Goal: Task Accomplishment & Management: Manage account settings

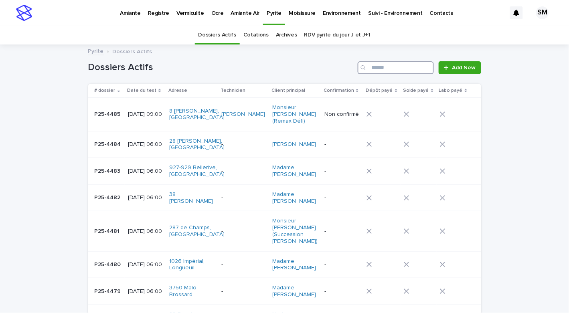
click at [373, 67] on input "Search" at bounding box center [396, 67] width 76 height 13
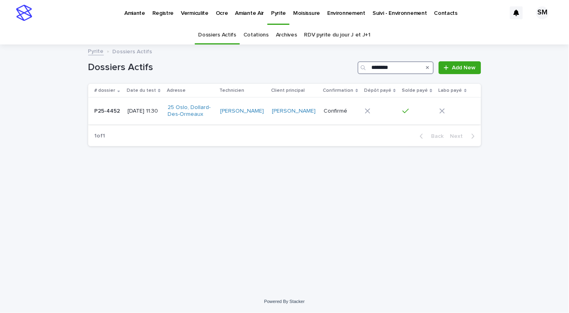
type input "********"
click at [102, 115] on div "P25-4452 P25-4452" at bounding box center [108, 111] width 27 height 13
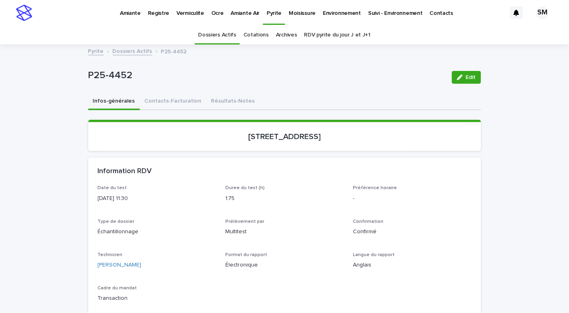
click at [126, 10] on p "Amiante" at bounding box center [130, 8] width 21 height 17
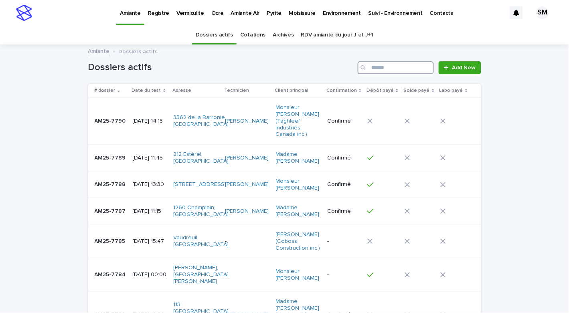
click at [370, 69] on input "Search" at bounding box center [396, 67] width 76 height 13
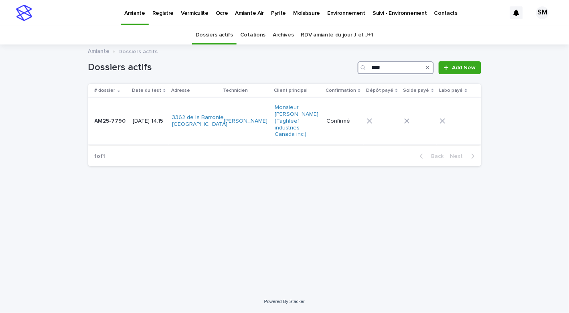
type input "****"
click at [112, 129] on td "AM25-7790 AM25-7790" at bounding box center [109, 121] width 42 height 47
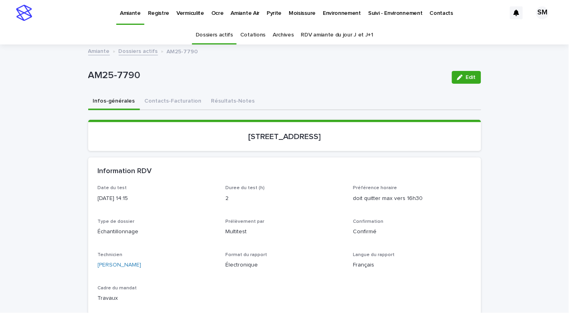
click at [268, 11] on p "Pyrite" at bounding box center [274, 8] width 15 height 17
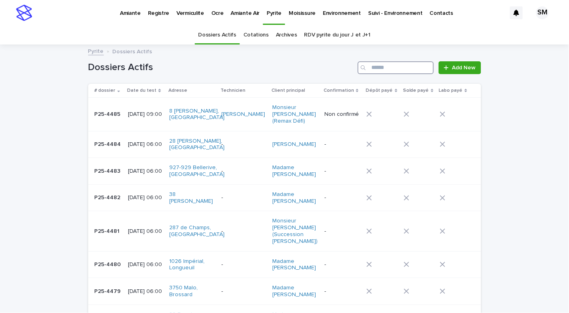
click at [377, 69] on input "Search" at bounding box center [396, 67] width 76 height 13
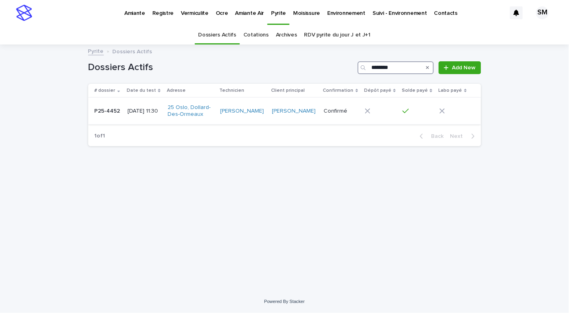
type input "********"
click at [102, 118] on td "P25-4452 P25-4452" at bounding box center [106, 111] width 37 height 27
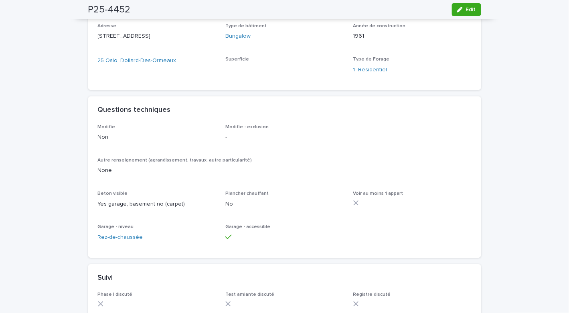
scroll to position [393, 0]
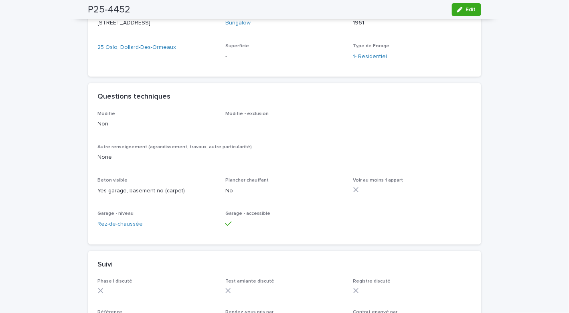
click at [463, 2] on div "P25-4452 Edit" at bounding box center [284, 9] width 393 height 19
click at [467, 8] on span "Edit" at bounding box center [471, 10] width 10 height 6
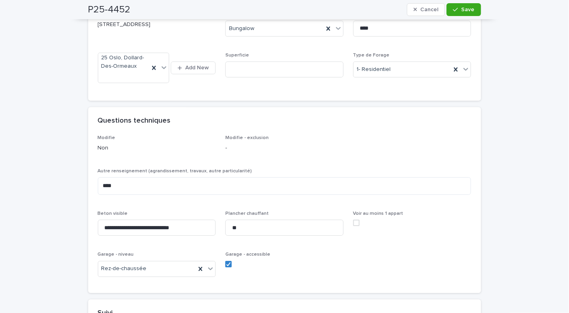
scroll to position [449, 0]
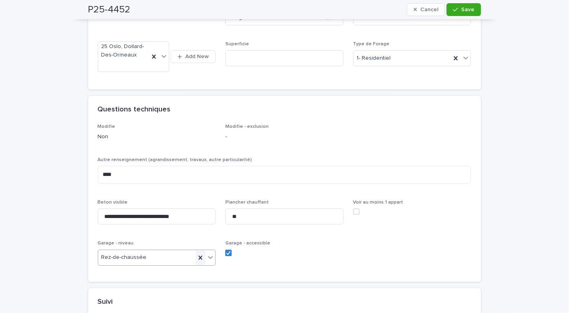
click at [199, 262] on icon at bounding box center [201, 258] width 8 height 8
click at [199, 264] on div "Select..." at bounding box center [152, 257] width 108 height 13
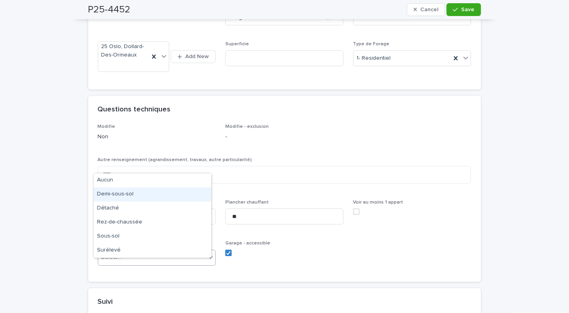
click at [138, 196] on div "Demi-sous-sol" at bounding box center [153, 195] width 118 height 14
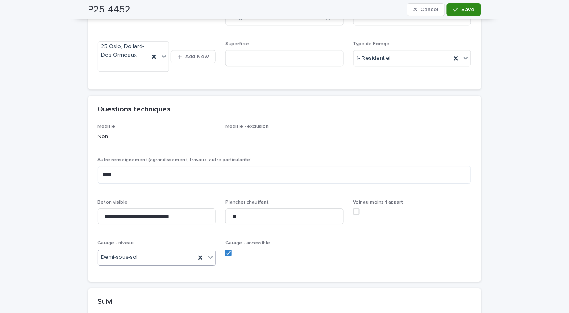
click at [465, 10] on span "Save" at bounding box center [468, 10] width 13 height 6
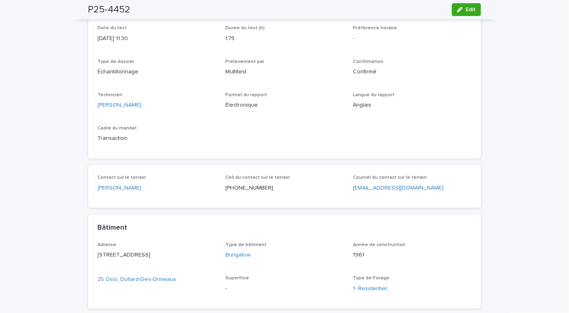
scroll to position [0, 0]
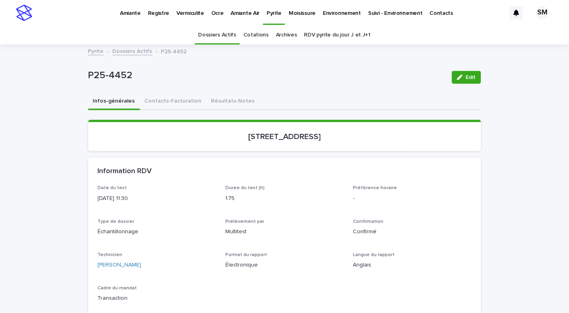
drag, startPoint x: 353, startPoint y: 129, endPoint x: 209, endPoint y: 136, distance: 143.8
click at [209, 136] on section "25, rue Oslo, Dollard-Des-Ormeaux" at bounding box center [284, 135] width 393 height 31
copy p "25, rue Oslo, Dollard-Des-Ormeaux"
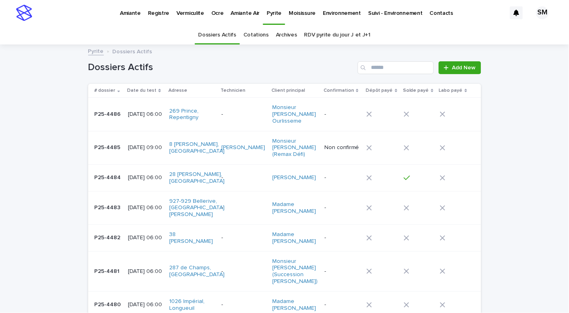
click at [191, 16] on p "Vermiculite" at bounding box center [191, 8] width 28 height 17
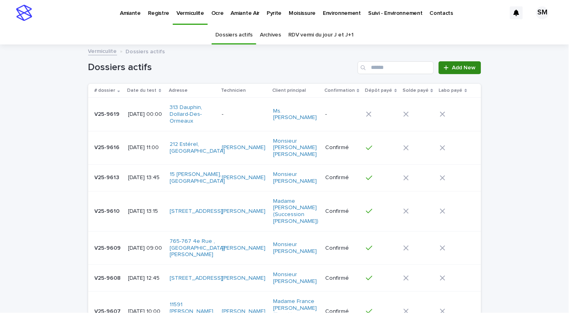
click at [453, 68] on span "Add New" at bounding box center [465, 68] width 24 height 6
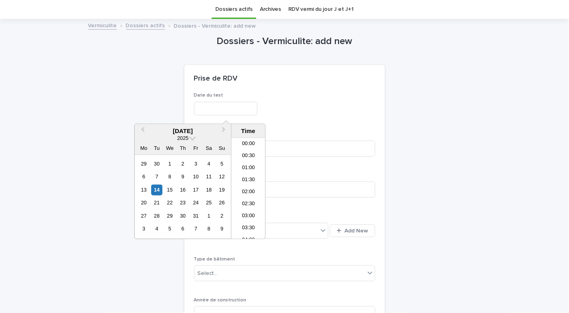
scroll to position [184, 0]
click at [140, 202] on div "20" at bounding box center [143, 203] width 11 height 11
type input "**********"
click at [311, 118] on div "**********" at bounding box center [284, 107] width 181 height 29
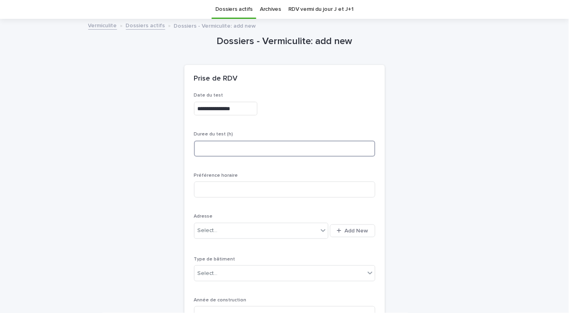
click at [242, 150] on input at bounding box center [284, 149] width 181 height 16
type input "*"
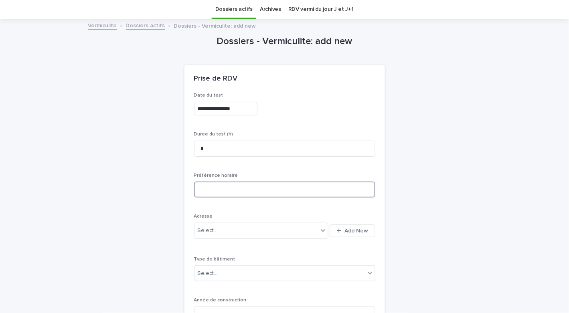
click at [233, 186] on input at bounding box center [284, 190] width 181 height 16
click at [244, 191] on input "**********" at bounding box center [284, 190] width 181 height 16
type input "**********"
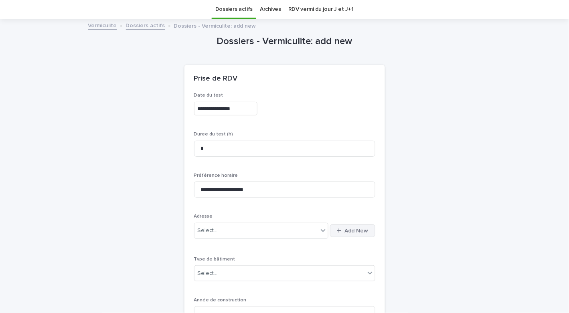
click at [345, 230] on span "Add New" at bounding box center [357, 231] width 24 height 6
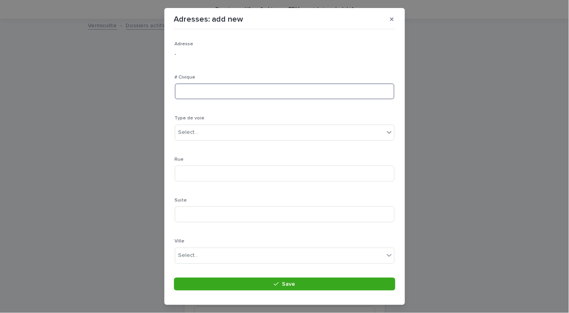
click at [201, 87] on input at bounding box center [285, 91] width 220 height 16
type input "**"
click at [189, 129] on div "Select..." at bounding box center [189, 132] width 20 height 8
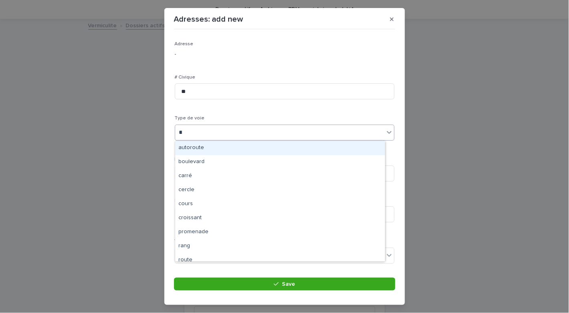
type input "***"
click at [189, 143] on div "rue" at bounding box center [280, 148] width 210 height 14
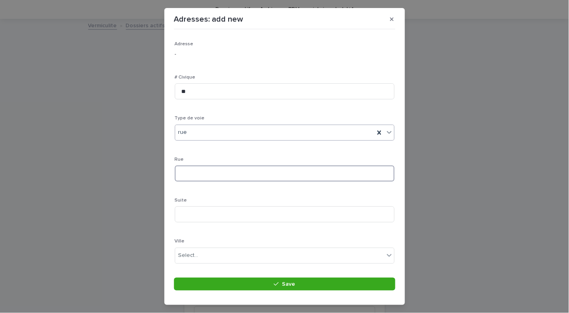
click at [208, 169] on input at bounding box center [285, 174] width 220 height 16
type input "*******"
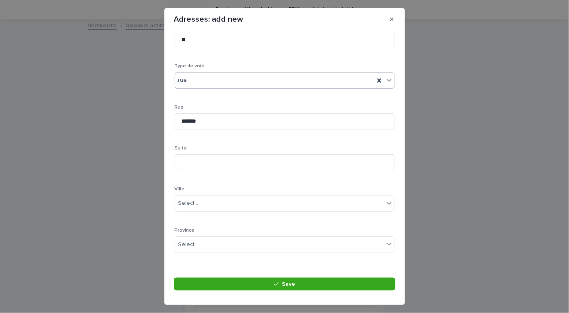
scroll to position [59, 0]
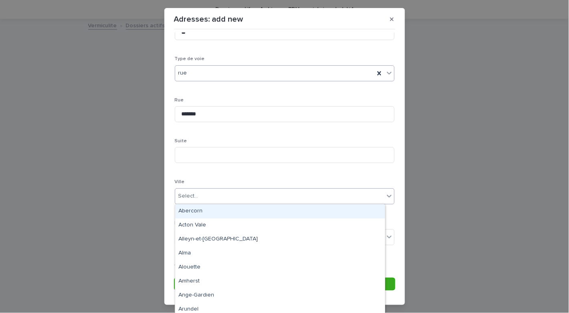
click at [188, 199] on div "Select..." at bounding box center [189, 196] width 20 height 8
type input "****"
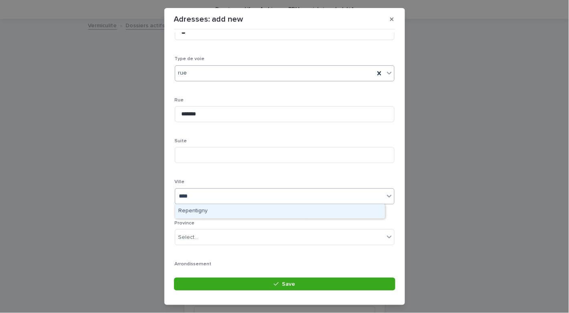
click at [205, 213] on div "Repentigny" at bounding box center [280, 212] width 210 height 14
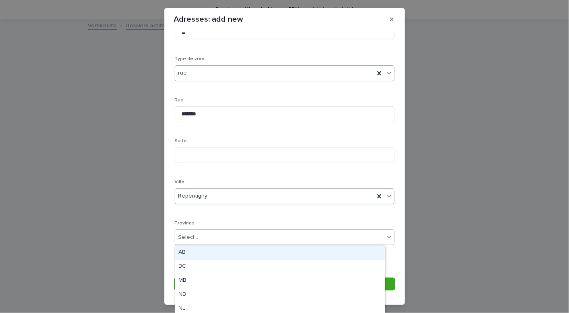
click at [189, 234] on div "Select..." at bounding box center [189, 238] width 20 height 8
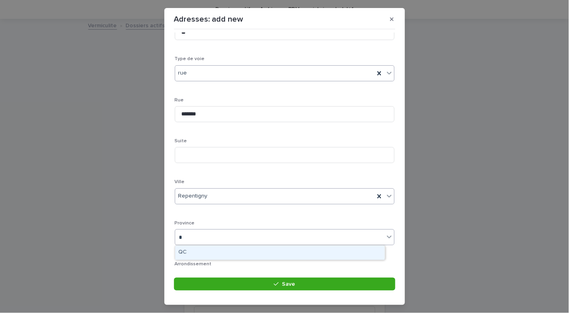
type input "**"
click at [190, 256] on div "QC" at bounding box center [280, 253] width 210 height 14
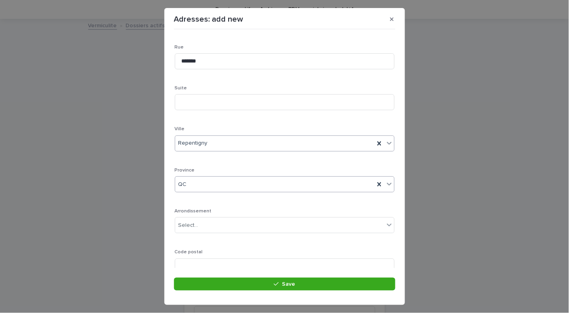
scroll to position [143, 0]
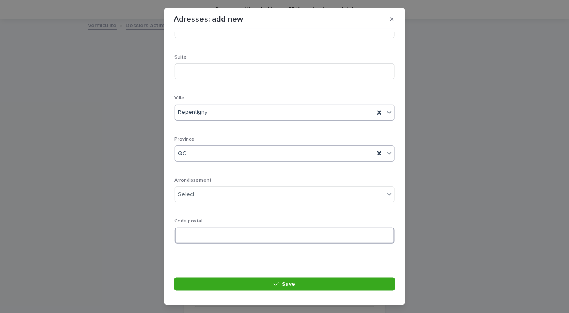
click at [250, 236] on input at bounding box center [285, 236] width 220 height 16
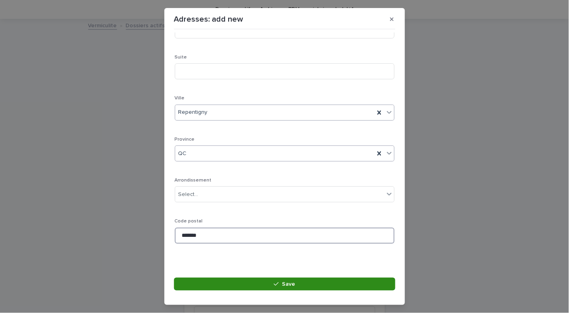
type input "*******"
click at [239, 282] on button "Save" at bounding box center [284, 284] width 221 height 13
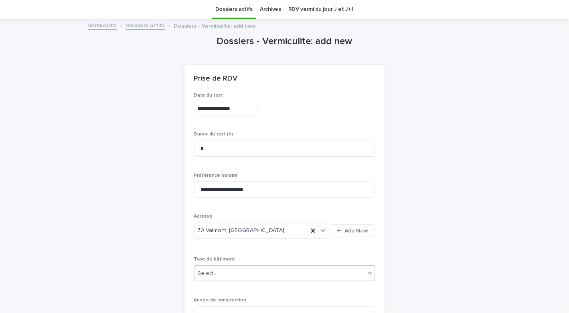
click at [311, 266] on div "Select..." at bounding box center [284, 274] width 181 height 16
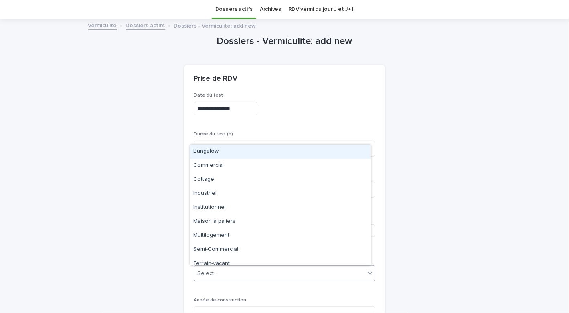
click at [237, 155] on div "Bungalow" at bounding box center [280, 152] width 181 height 14
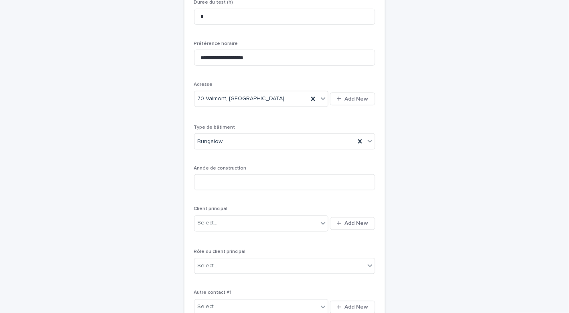
scroll to position [160, 0]
click at [242, 185] on input at bounding box center [284, 181] width 181 height 16
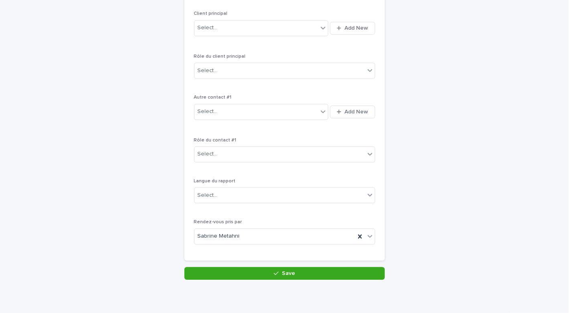
scroll to position [382, 0]
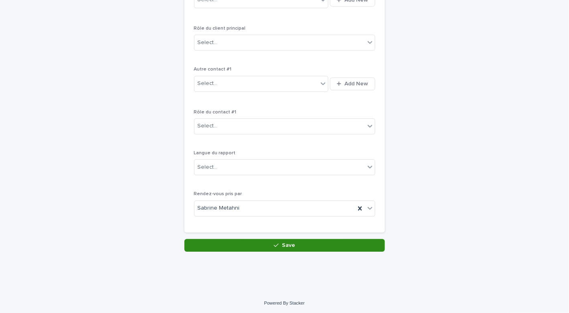
type input "****"
click at [292, 245] on button "Save" at bounding box center [285, 245] width 201 height 13
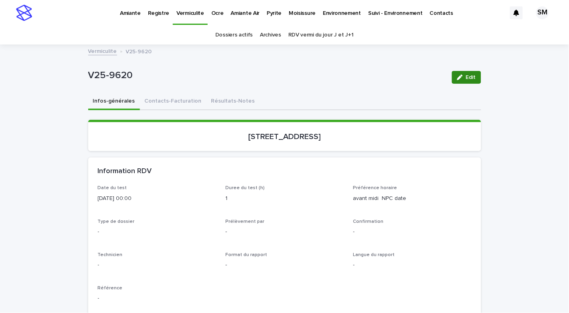
click at [454, 81] on button "Edit" at bounding box center [466, 77] width 29 height 13
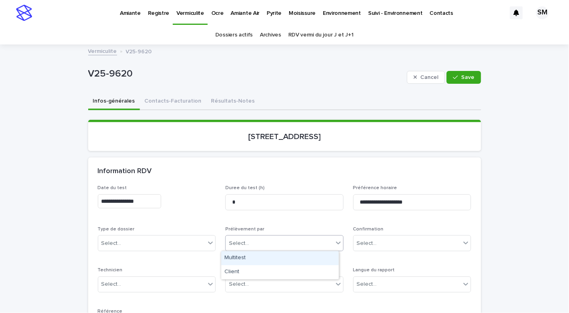
click at [258, 239] on div "Select..." at bounding box center [280, 243] width 108 height 13
click at [238, 259] on div "Multitest" at bounding box center [280, 259] width 118 height 14
click at [177, 248] on div "Select..." at bounding box center [152, 243] width 108 height 13
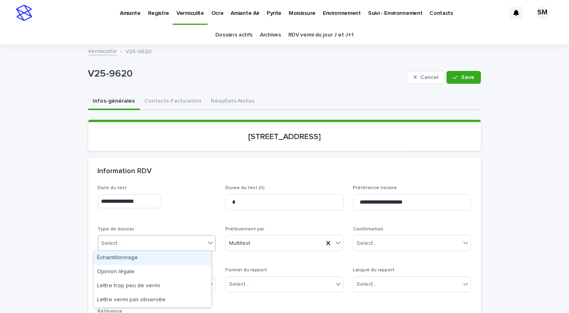
click at [140, 254] on div "Échantillonnage" at bounding box center [153, 259] width 118 height 14
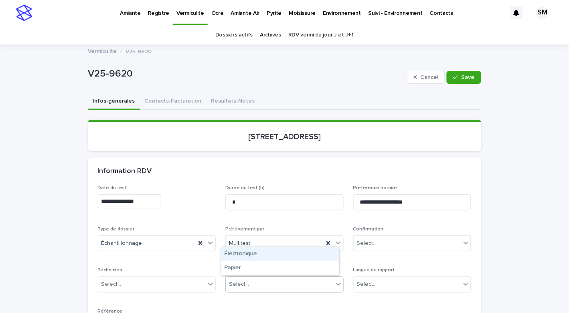
click at [270, 285] on div "Select..." at bounding box center [280, 284] width 108 height 13
click at [255, 252] on div "Électronique" at bounding box center [280, 255] width 118 height 14
click at [364, 277] on div "Select..." at bounding box center [412, 285] width 118 height 16
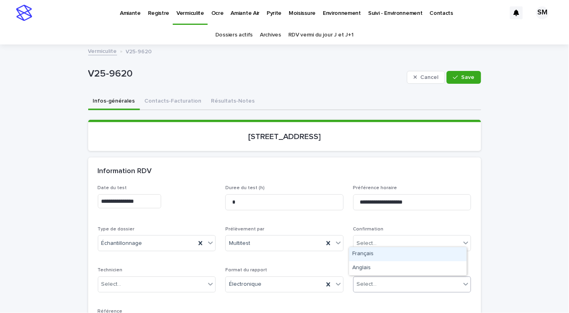
click at [372, 254] on div "Français" at bounding box center [408, 255] width 118 height 14
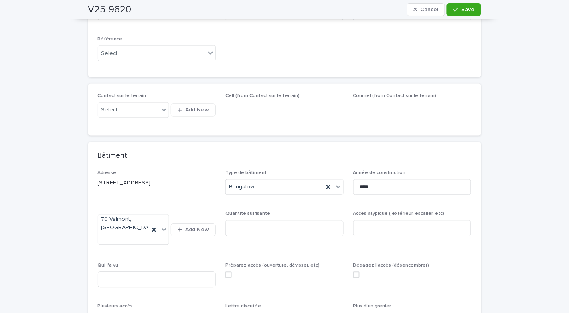
scroll to position [278, 0]
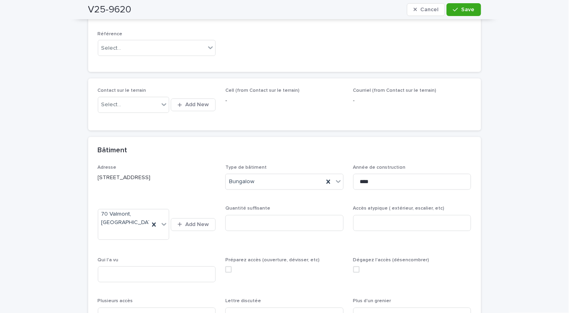
click at [545, 155] on div "**********" at bounding box center [284, 153] width 569 height 771
click at [464, 10] on span "Save" at bounding box center [468, 10] width 13 height 6
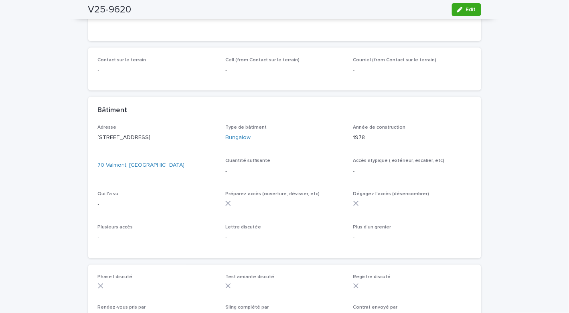
scroll to position [236, 0]
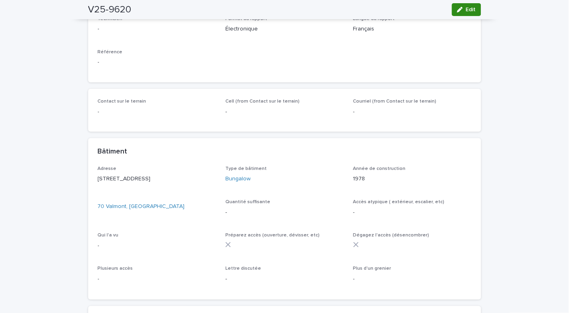
click at [458, 10] on icon "button" at bounding box center [460, 10] width 6 height 6
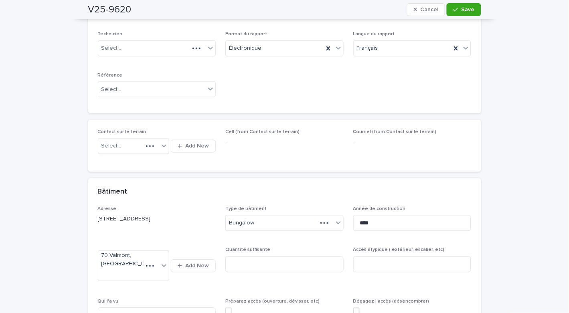
scroll to position [278, 0]
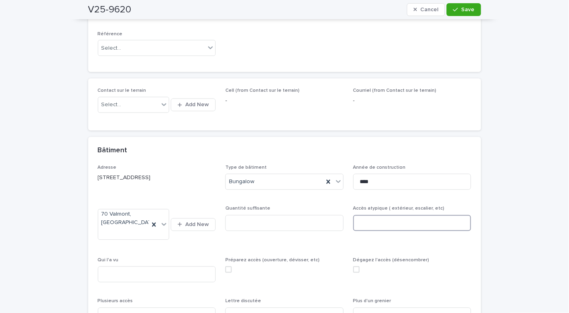
click at [381, 224] on input at bounding box center [412, 223] width 118 height 16
type input "**********"
click at [182, 266] on div "Qui l'a vu" at bounding box center [157, 273] width 118 height 31
click at [160, 277] on input at bounding box center [157, 275] width 118 height 16
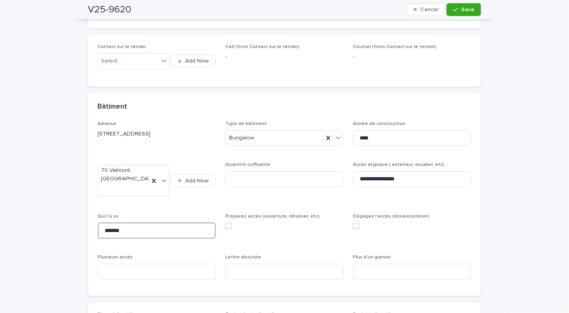
scroll to position [327, 0]
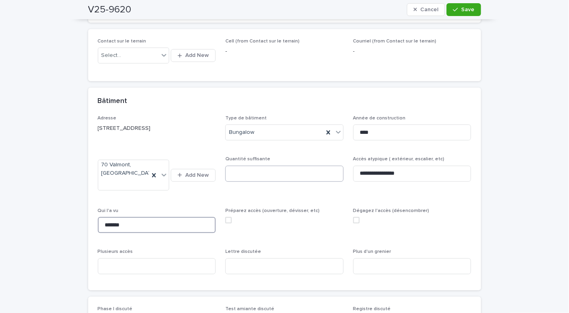
type input "*******"
click at [268, 176] on input at bounding box center [284, 174] width 118 height 16
type input "***"
click at [453, 12] on button "Save" at bounding box center [464, 9] width 34 height 13
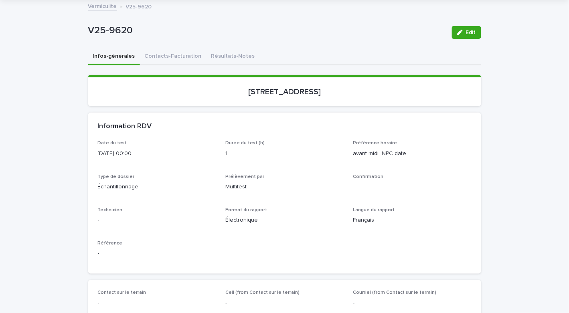
scroll to position [34, 0]
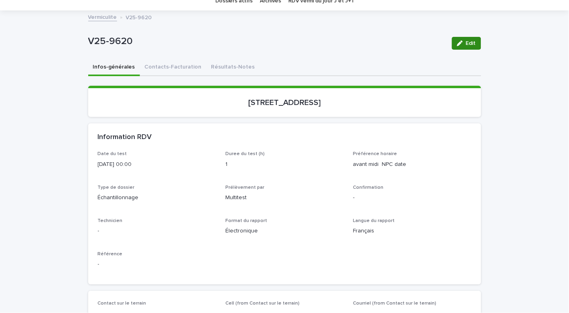
click at [466, 43] on span "Edit" at bounding box center [471, 44] width 10 height 6
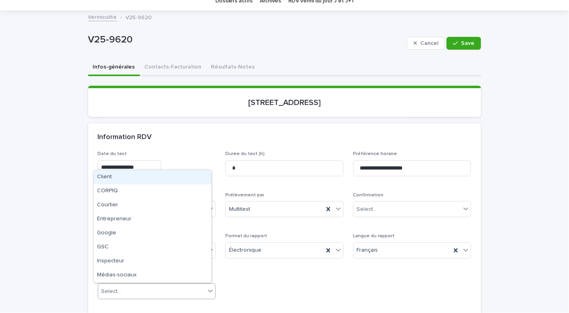
click at [116, 285] on div "Select..." at bounding box center [152, 291] width 108 height 13
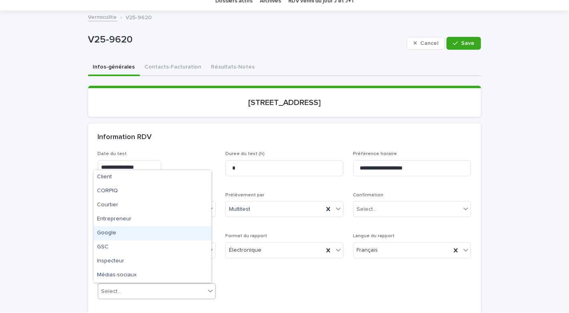
click at [122, 232] on div "Google" at bounding box center [153, 234] width 118 height 14
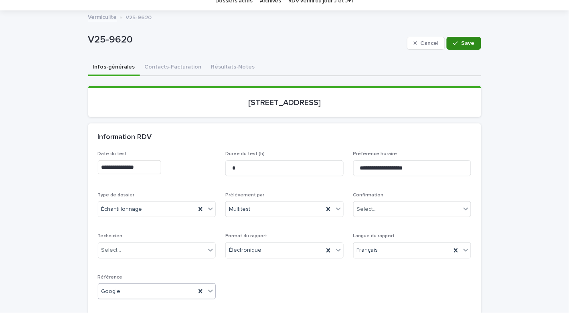
click at [461, 39] on button "Save" at bounding box center [464, 43] width 34 height 13
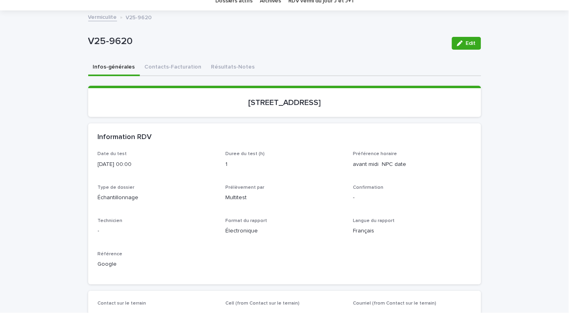
click at [232, 36] on p "V25-9620" at bounding box center [267, 42] width 358 height 12
click at [154, 67] on button "Contacts-Facturation" at bounding box center [173, 67] width 67 height 17
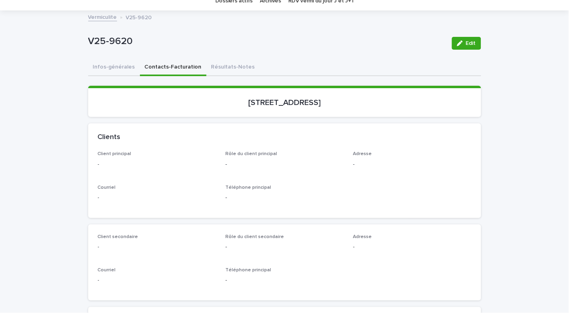
click at [459, 41] on div "button" at bounding box center [461, 44] width 9 height 6
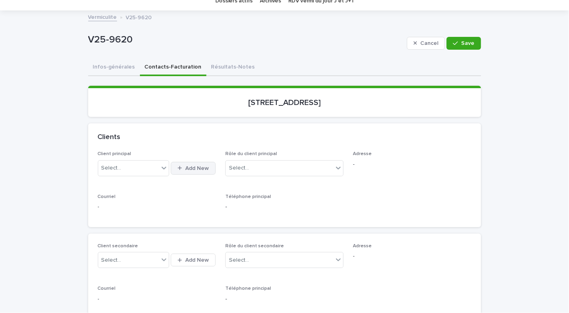
click at [189, 166] on span "Add New" at bounding box center [197, 169] width 24 height 6
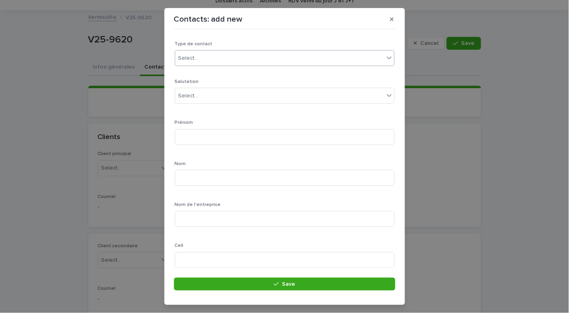
click at [225, 53] on div "Select..." at bounding box center [279, 58] width 209 height 13
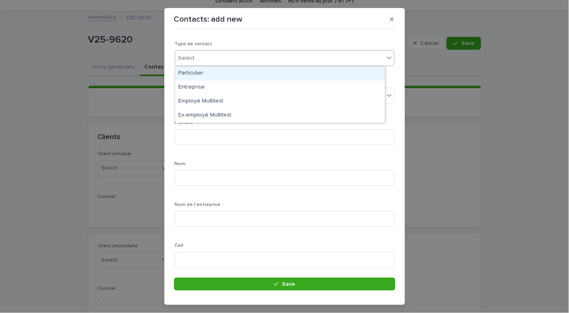
click at [202, 72] on div "Particulier" at bounding box center [280, 74] width 210 height 14
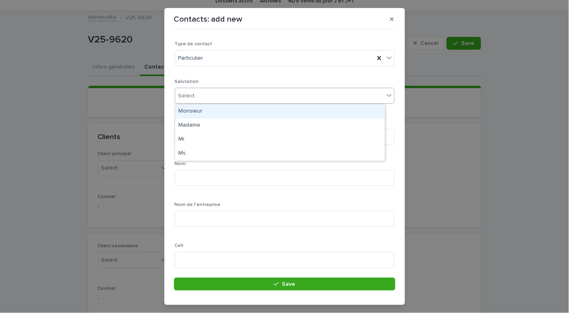
click at [191, 93] on div "Select..." at bounding box center [189, 96] width 20 height 8
click at [192, 112] on div "Monsieur" at bounding box center [280, 112] width 210 height 14
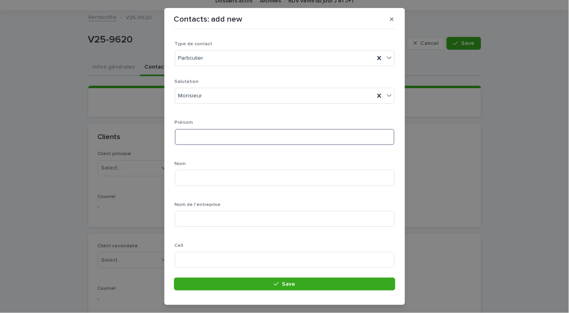
click at [193, 135] on input at bounding box center [285, 137] width 220 height 16
type input "******"
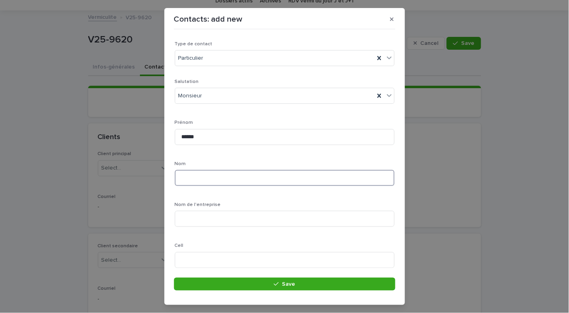
click at [204, 186] on input at bounding box center [285, 178] width 220 height 16
type input "******"
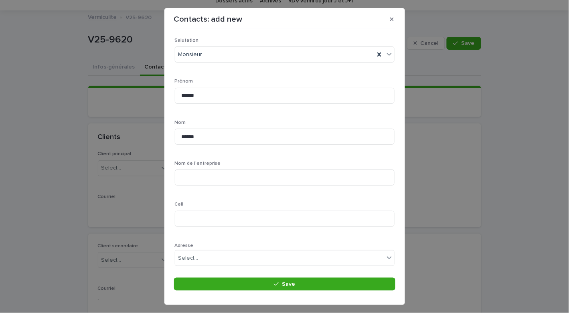
scroll to position [43, 0]
click at [205, 220] on input at bounding box center [285, 217] width 220 height 16
type input "**********"
click at [257, 237] on div "**********" at bounding box center [285, 215] width 220 height 359
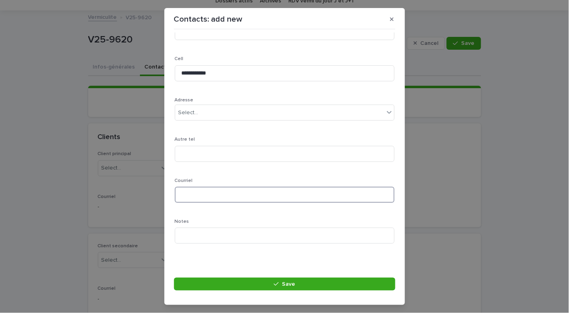
click at [240, 195] on input at bounding box center [285, 195] width 220 height 16
paste input "**********"
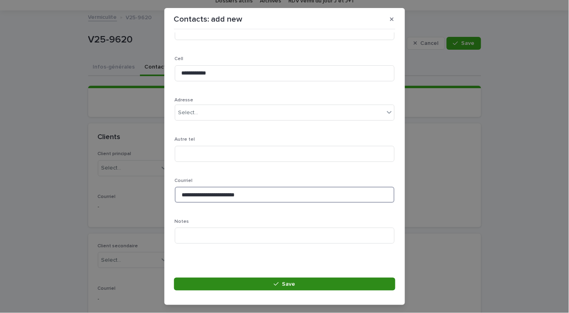
type input "**********"
click at [257, 287] on button "Save" at bounding box center [284, 284] width 221 height 13
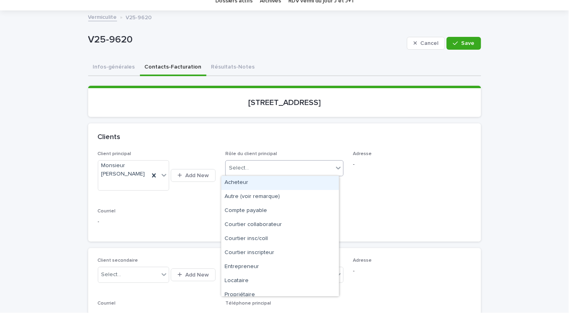
click at [323, 167] on div "Select..." at bounding box center [280, 168] width 108 height 13
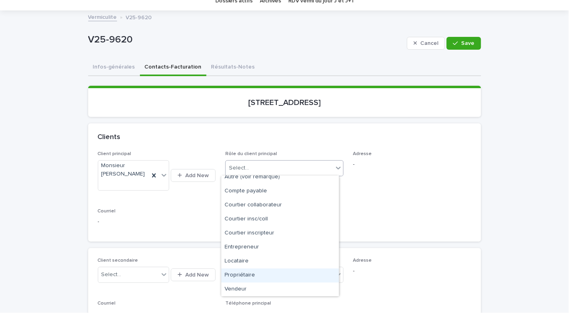
click at [265, 278] on div "Propriétaire" at bounding box center [280, 276] width 118 height 14
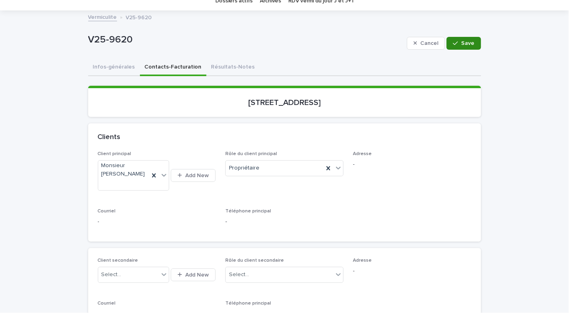
click at [453, 43] on icon "button" at bounding box center [455, 44] width 5 height 6
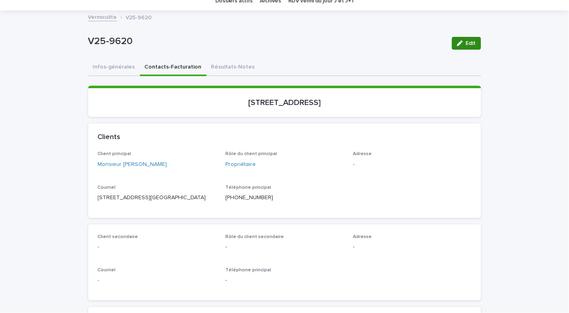
click at [462, 38] on button "Edit" at bounding box center [466, 43] width 29 height 13
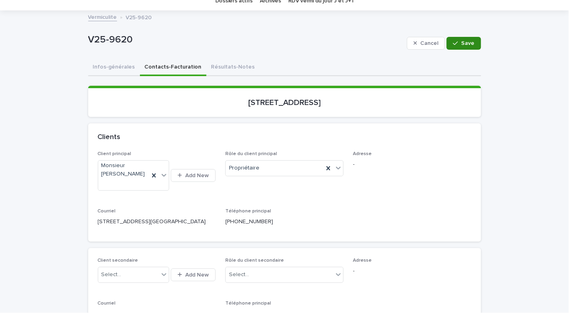
click at [454, 41] on icon "button" at bounding box center [455, 44] width 5 height 6
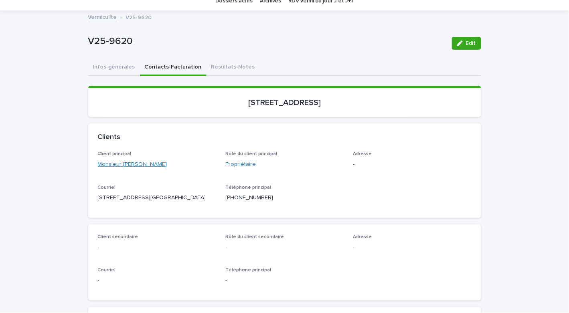
click at [114, 167] on link "Monsieur [PERSON_NAME]" at bounding box center [132, 164] width 69 height 8
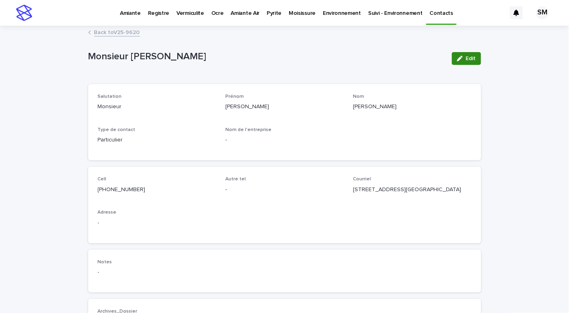
click at [461, 61] on button "Edit" at bounding box center [466, 58] width 29 height 13
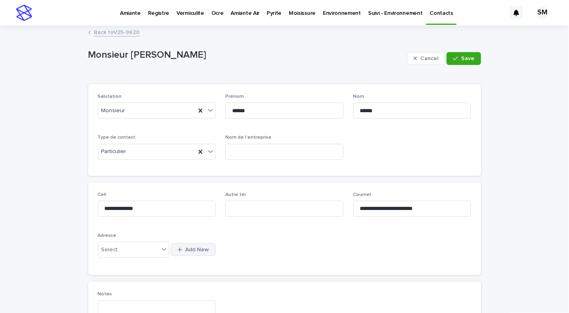
click at [198, 248] on span "Add New" at bounding box center [197, 250] width 24 height 6
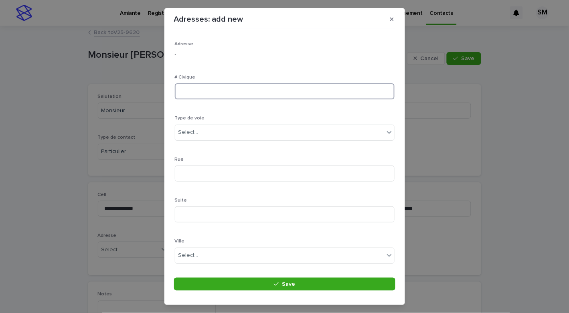
click at [240, 91] on input at bounding box center [285, 91] width 220 height 16
type input "***"
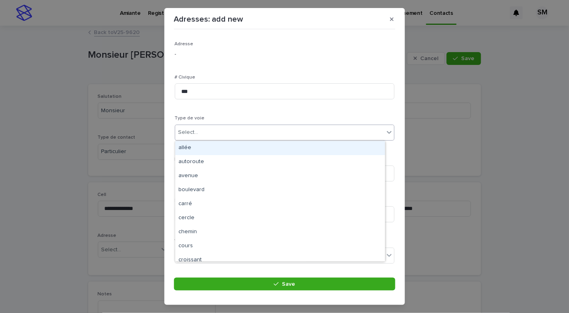
click at [213, 132] on div "Select..." at bounding box center [279, 132] width 209 height 13
type input "***"
click at [201, 147] on div "rue" at bounding box center [280, 148] width 210 height 14
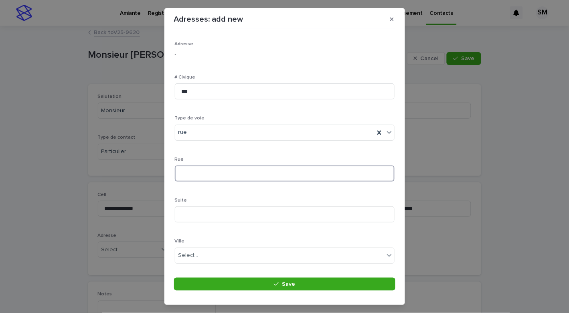
click at [207, 173] on input at bounding box center [285, 174] width 220 height 16
type input "********"
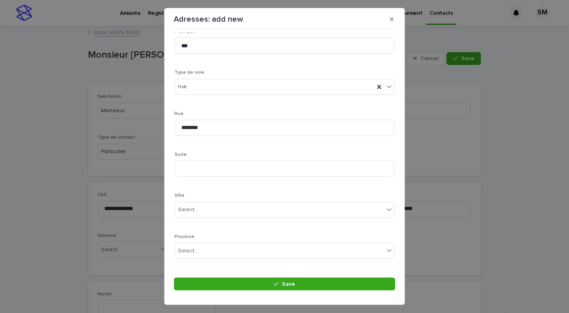
scroll to position [56, 0]
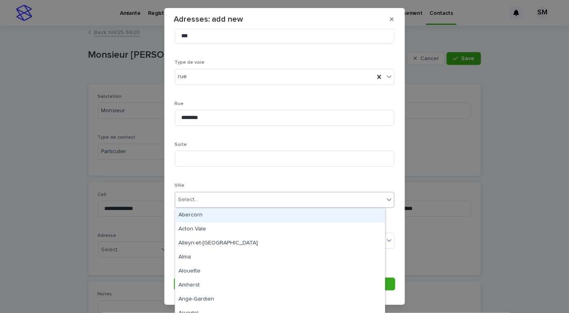
click at [217, 204] on div "Select..." at bounding box center [279, 199] width 209 height 13
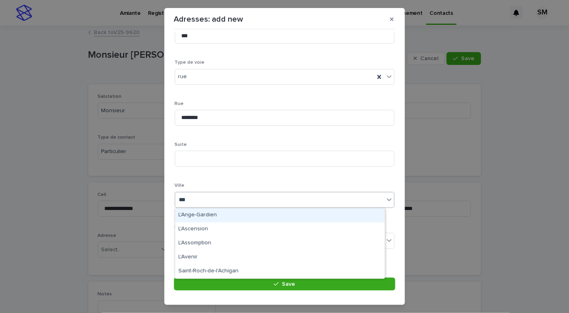
type input "****"
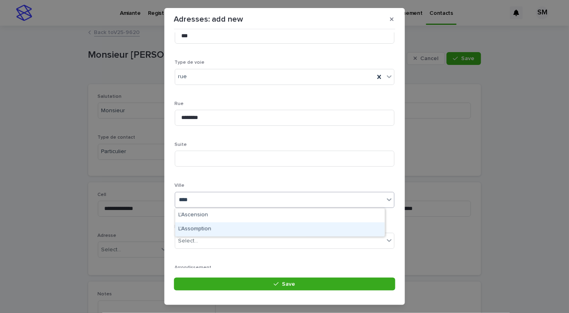
click at [203, 233] on div "L'Assomption" at bounding box center [280, 230] width 210 height 14
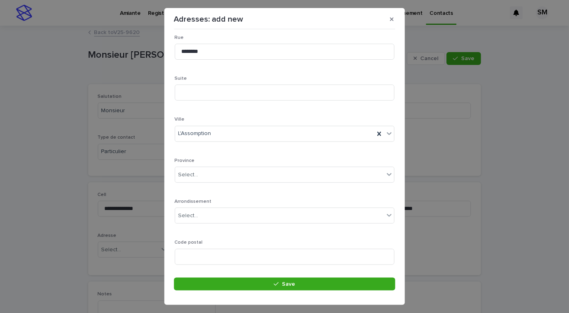
scroll to position [128, 0]
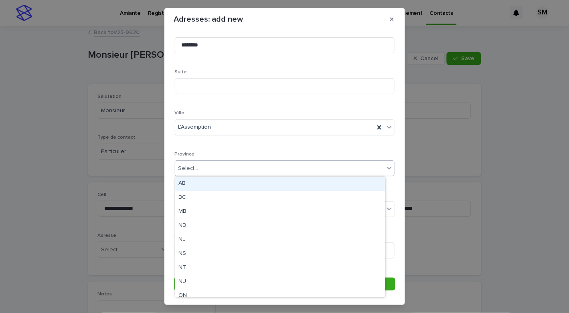
click at [199, 165] on input "text" at bounding box center [199, 168] width 1 height 7
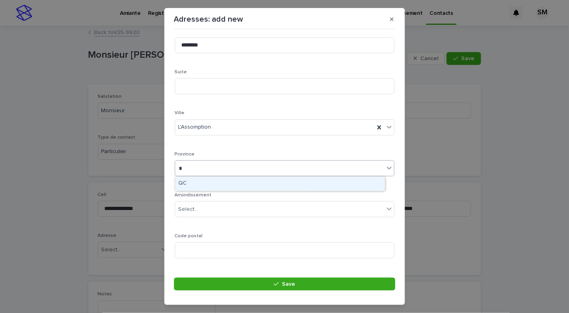
type input "**"
click at [186, 184] on div "QC" at bounding box center [280, 184] width 210 height 14
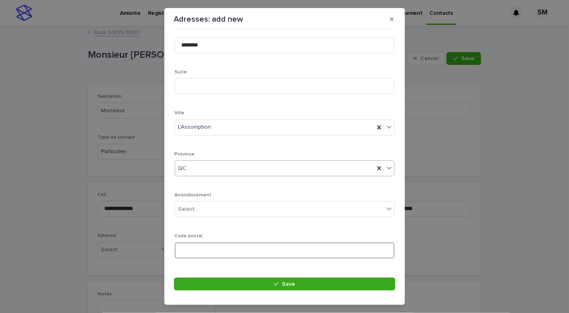
click at [215, 246] on input at bounding box center [285, 251] width 220 height 16
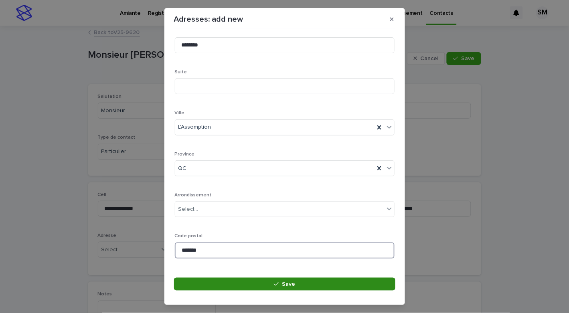
type input "*******"
click at [239, 282] on button "Save" at bounding box center [284, 284] width 221 height 13
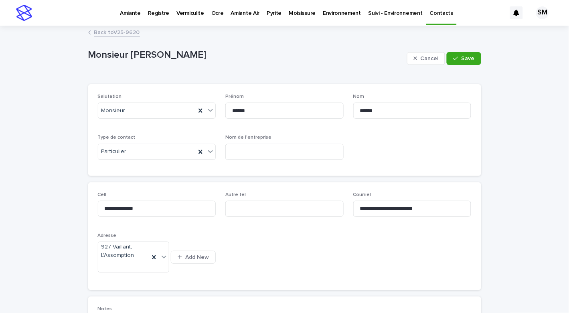
click at [462, 59] on span "Save" at bounding box center [468, 59] width 13 height 6
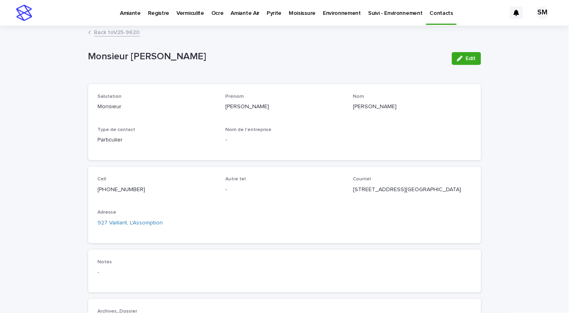
click at [108, 32] on link "Back to V25-9620" at bounding box center [117, 31] width 46 height 9
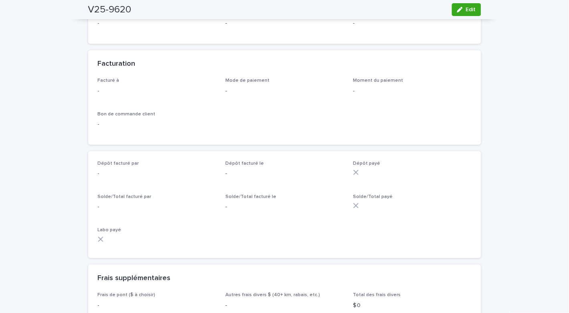
scroll to position [565, 0]
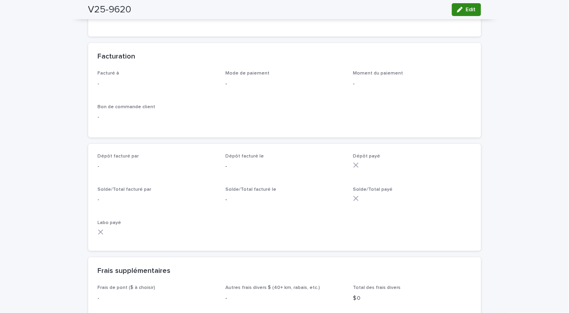
click at [463, 13] on button "Edit" at bounding box center [466, 9] width 29 height 13
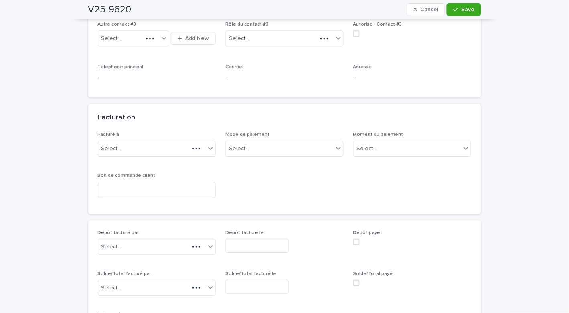
scroll to position [630, 0]
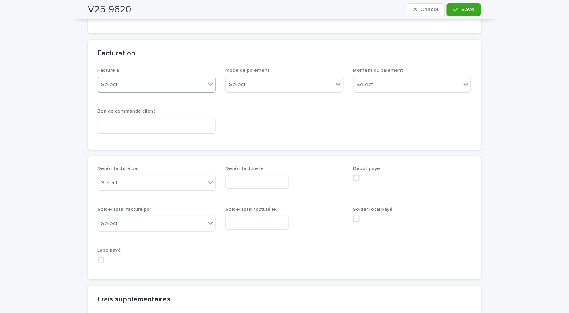
click at [181, 87] on div "Select..." at bounding box center [152, 84] width 108 height 13
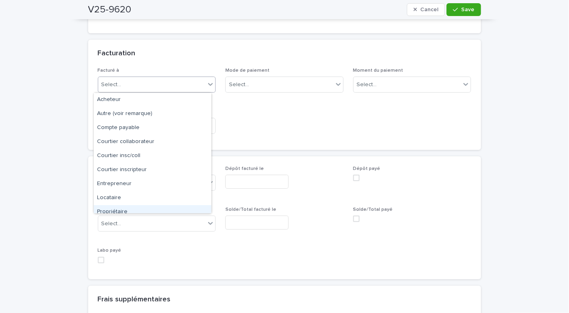
click at [133, 207] on div "Propriétaire" at bounding box center [153, 212] width 118 height 14
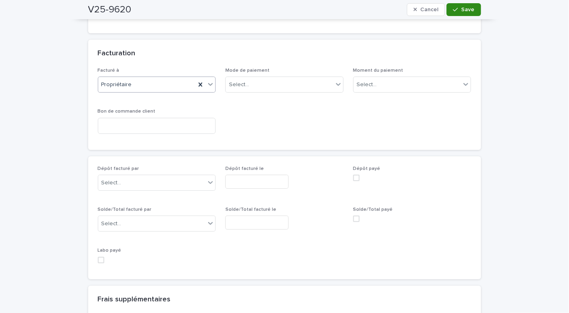
click at [462, 10] on span "Save" at bounding box center [468, 10] width 13 height 6
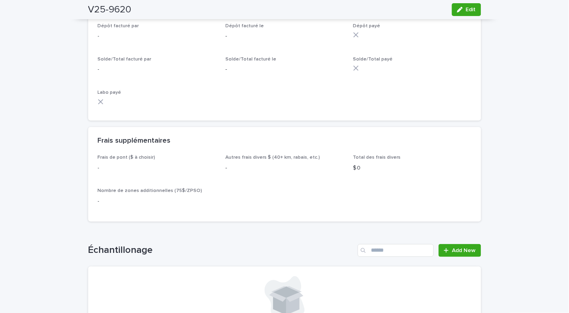
scroll to position [703, 0]
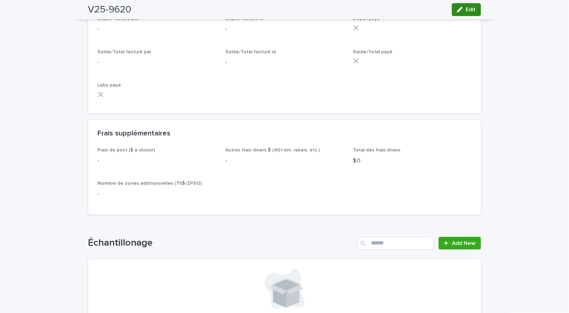
click at [466, 10] on span "Edit" at bounding box center [471, 10] width 10 height 6
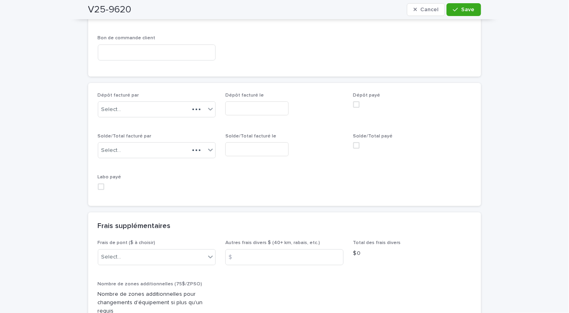
scroll to position [767, 0]
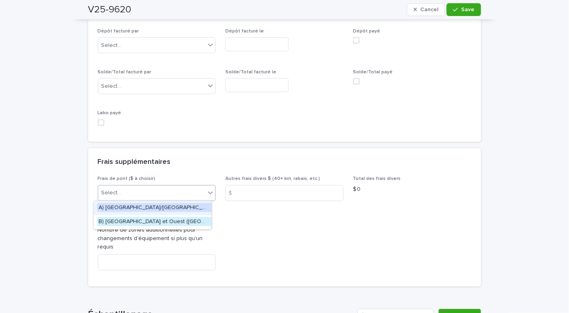
click at [153, 193] on div "Select..." at bounding box center [152, 193] width 108 height 13
click at [141, 223] on span "B) Rive Nord et Ouest (Vaudreuil, etc.) 2024: 25$" at bounding box center [192, 221] width 190 height 9
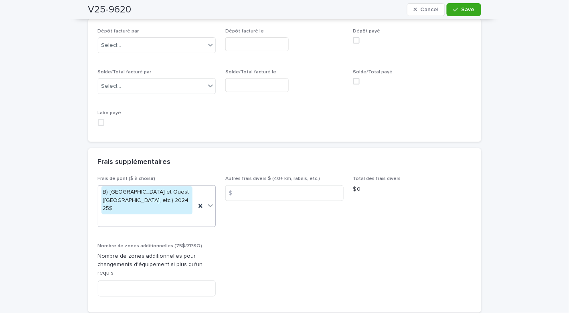
scroll to position [776, 0]
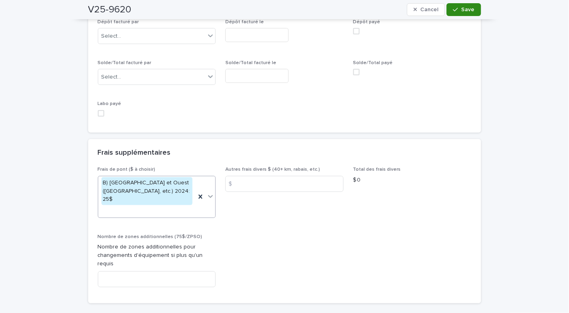
click at [453, 10] on icon "button" at bounding box center [455, 10] width 5 height 6
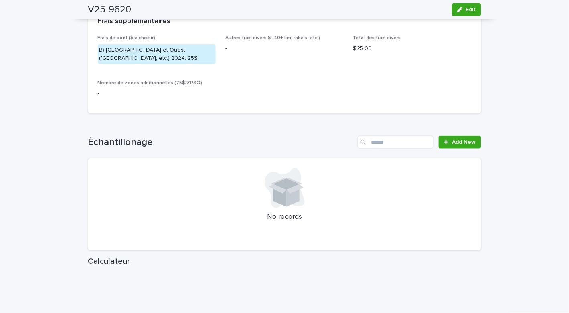
scroll to position [823, 0]
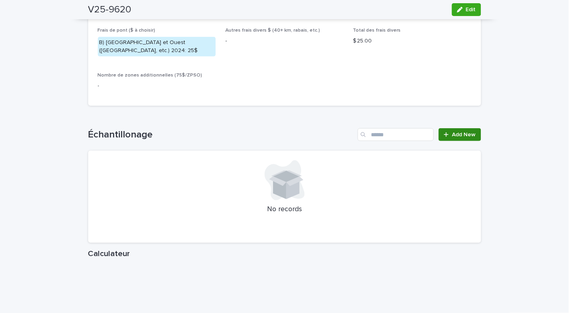
click at [445, 138] on link "Add New" at bounding box center [460, 134] width 42 height 13
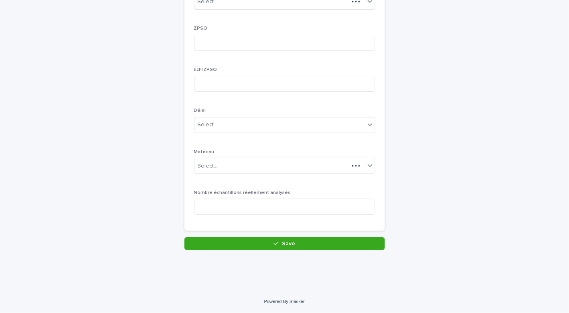
scroll to position [137, 0]
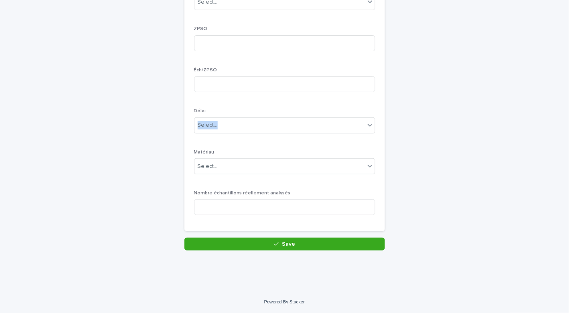
drag, startPoint x: 559, startPoint y: 134, endPoint x: 563, endPoint y: 104, distance: 30.4
click at [563, 104] on div "Amiante Registre Vermiculite Ocre Amiante Air Pyrite Moisissure Environnement S…" at bounding box center [284, 156] width 569 height 313
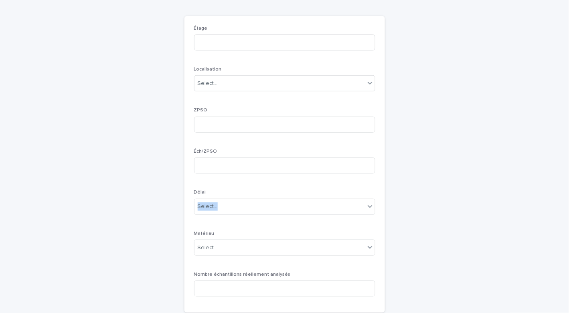
scroll to position [53, 0]
click at [234, 86] on div "Select..." at bounding box center [280, 85] width 171 height 13
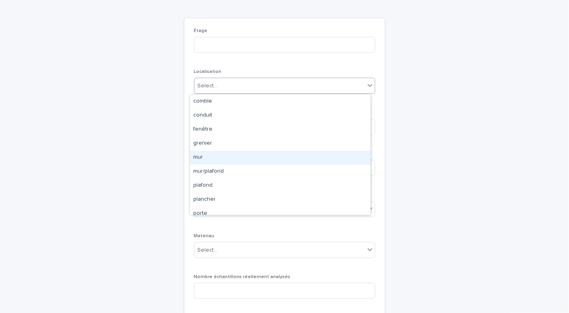
scroll to position [20, 0]
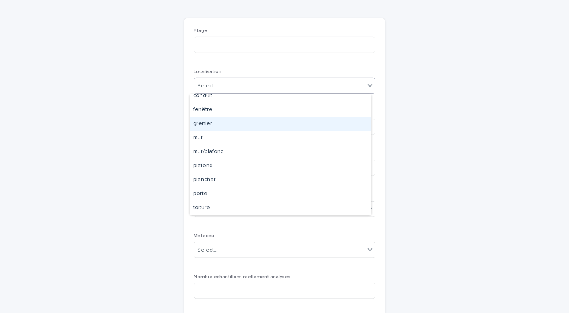
click at [251, 124] on div "grenier" at bounding box center [280, 124] width 181 height 14
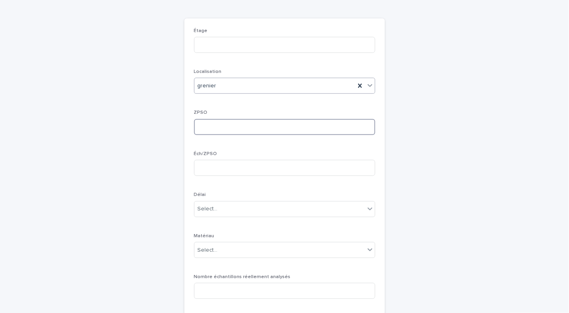
click at [223, 130] on input at bounding box center [284, 127] width 181 height 16
type input "*"
click at [211, 175] on input at bounding box center [284, 168] width 181 height 16
type input "*"
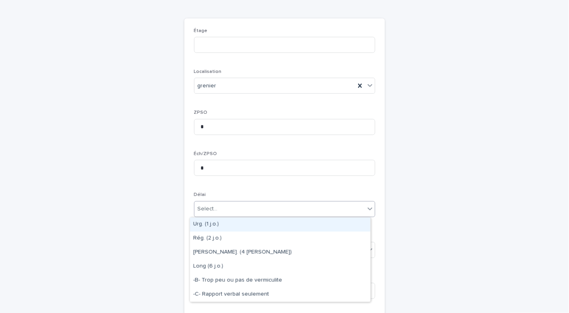
click at [219, 206] on input "text" at bounding box center [219, 209] width 1 height 7
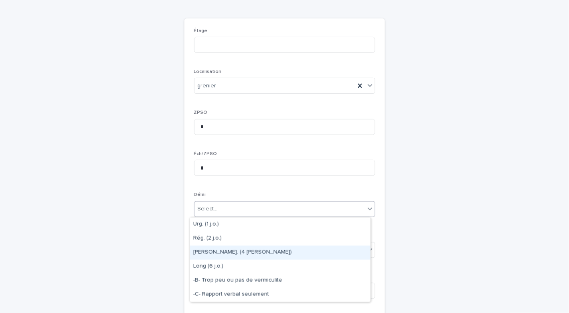
click at [202, 248] on div "Moy. (4 j.o.)" at bounding box center [280, 253] width 181 height 14
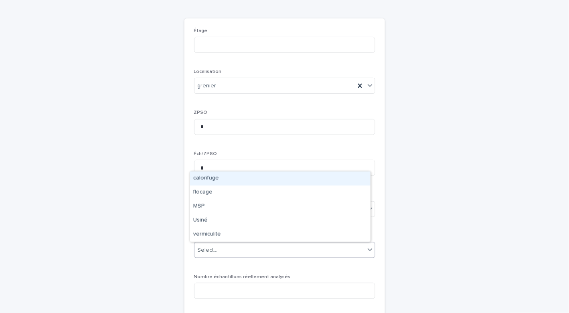
click at [234, 251] on div "Select..." at bounding box center [280, 250] width 171 height 13
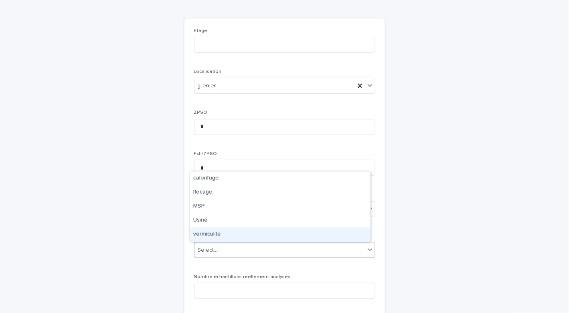
click at [228, 234] on div "vermiculite" at bounding box center [280, 235] width 181 height 14
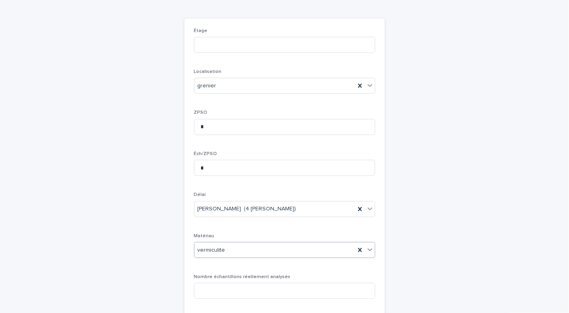
scroll to position [138, 0]
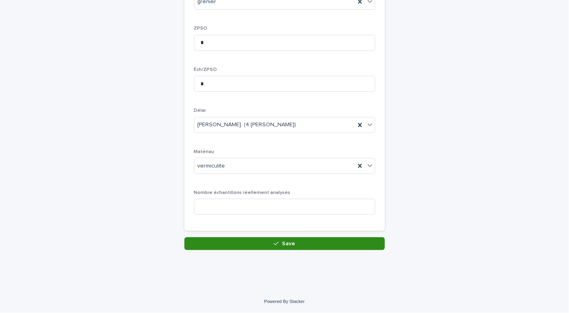
click at [276, 247] on button "Save" at bounding box center [285, 244] width 201 height 13
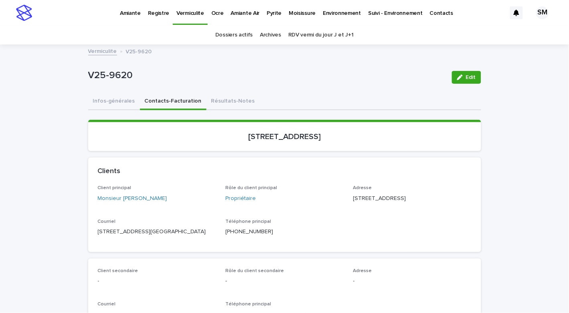
click at [230, 95] on button "Résultats-Notes" at bounding box center [233, 101] width 53 height 17
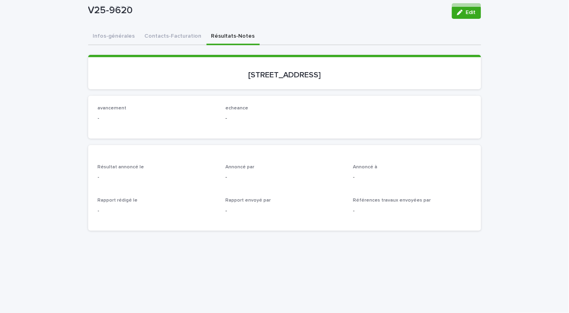
scroll to position [63, 0]
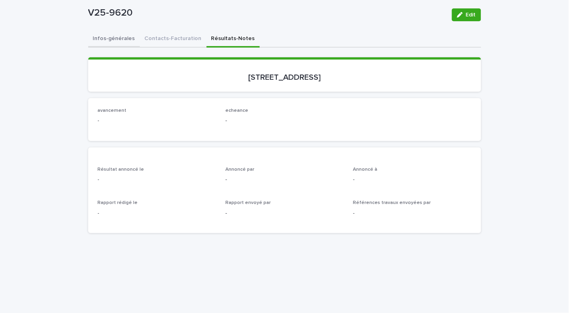
click at [120, 41] on div "Infos-générales Contacts-Facturation Résultats-Notes Can't display tree at inde…" at bounding box center [284, 304] width 393 height 547
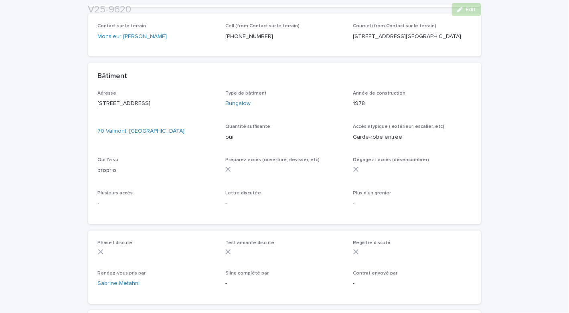
scroll to position [443, 0]
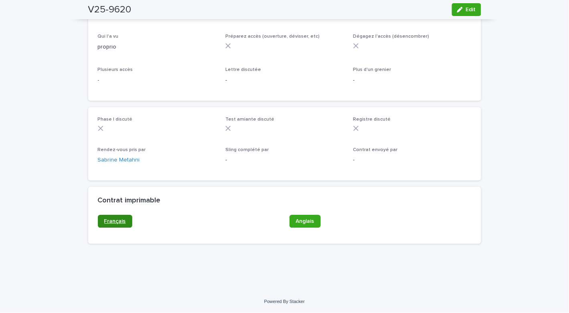
click at [115, 221] on span "Français" at bounding box center [115, 222] width 22 height 6
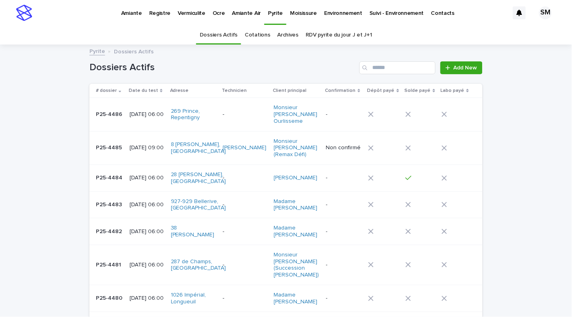
click at [181, 8] on p "Vermiculite" at bounding box center [192, 8] width 28 height 17
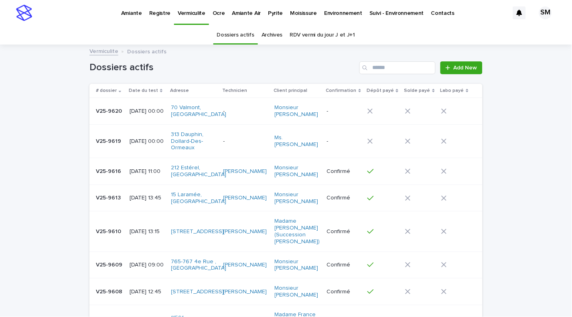
click at [213, 66] on h1 "Dossiers actifs" at bounding box center [222, 68] width 267 height 12
click at [107, 117] on div "V25-9620 V25-9620" at bounding box center [109, 111] width 27 height 13
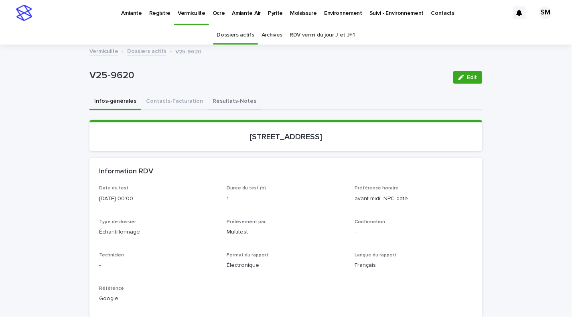
click at [236, 104] on button "Résultats-Notes" at bounding box center [234, 101] width 53 height 17
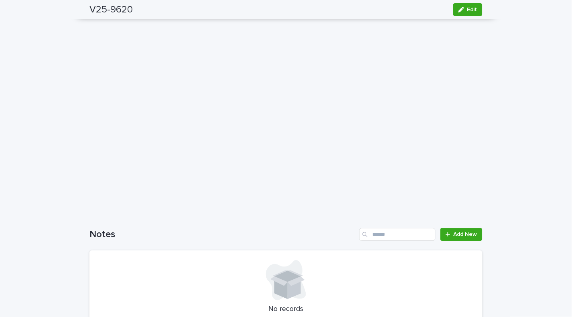
scroll to position [300, 0]
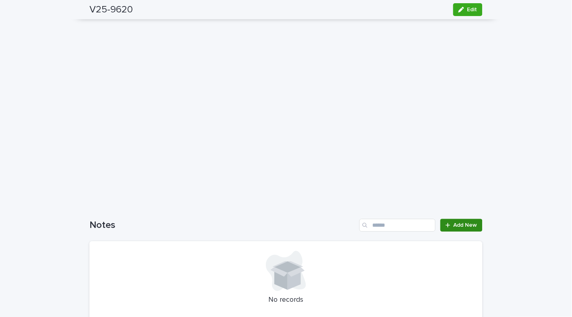
click at [461, 219] on link "Add New" at bounding box center [462, 225] width 42 height 13
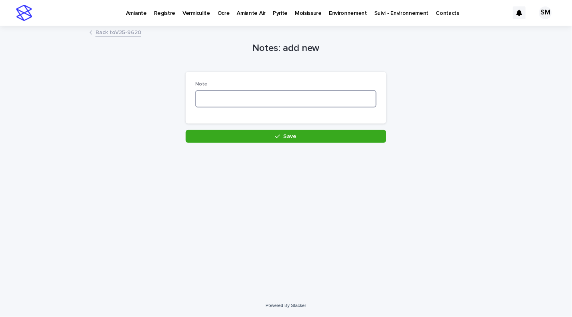
click at [240, 100] on textarea at bounding box center [285, 98] width 181 height 17
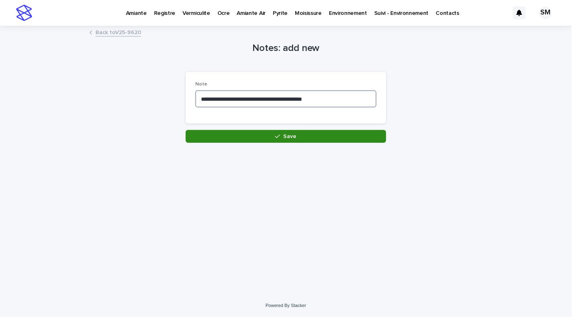
type textarea "**********"
click at [258, 139] on button "Save" at bounding box center [286, 136] width 201 height 13
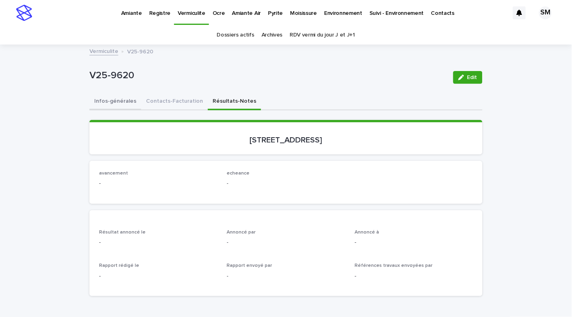
click at [107, 100] on button "Infos-générales" at bounding box center [115, 101] width 52 height 17
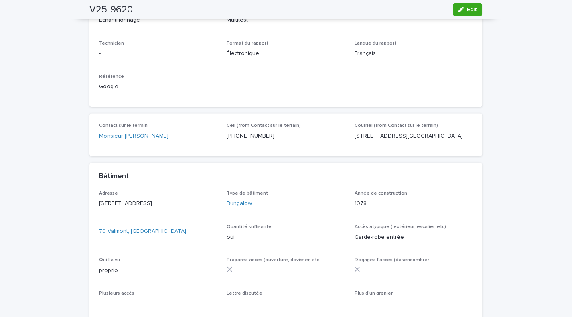
scroll to position [213, 0]
click at [467, 9] on span "Edit" at bounding box center [472, 10] width 10 height 6
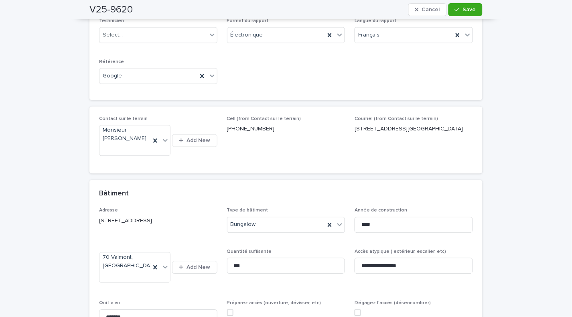
scroll to position [262, 0]
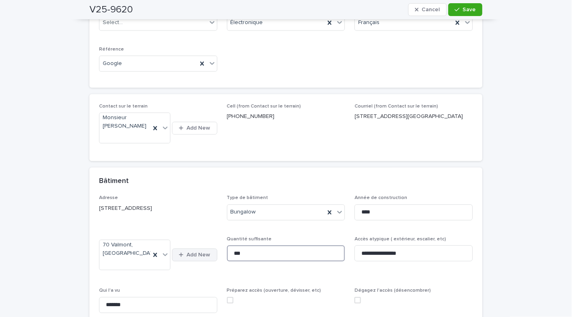
drag, startPoint x: 244, startPoint y: 255, endPoint x: 207, endPoint y: 254, distance: 37.7
click at [207, 254] on div "**********" at bounding box center [286, 277] width 374 height 165
type input "*"
drag, startPoint x: 335, startPoint y: 250, endPoint x: 303, endPoint y: 254, distance: 31.5
click at [303, 254] on input "**********" at bounding box center [286, 254] width 118 height 16
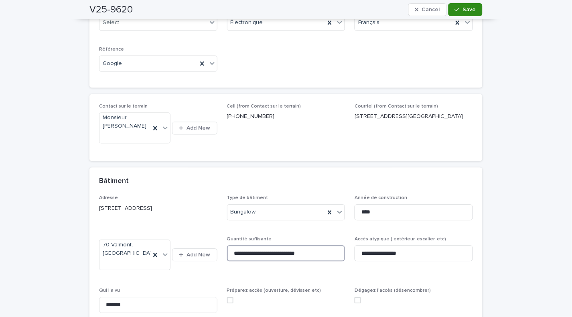
type input "**********"
click at [453, 3] on button "Save" at bounding box center [466, 9] width 34 height 13
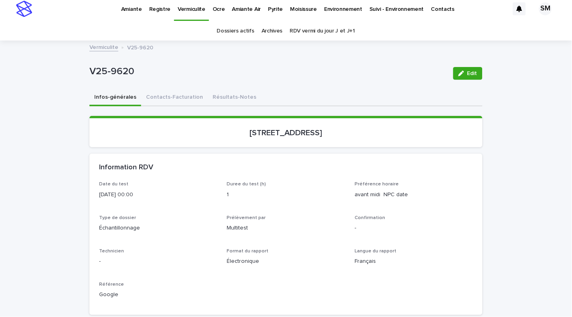
scroll to position [0, 0]
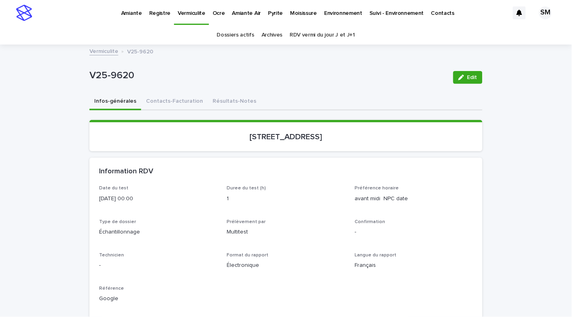
click at [271, 14] on p "Pyrite" at bounding box center [275, 8] width 15 height 17
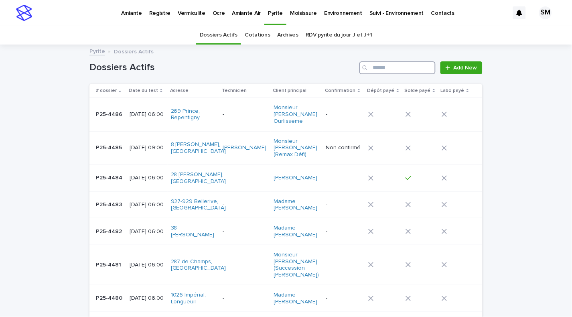
click at [392, 70] on input "Search" at bounding box center [398, 67] width 76 height 13
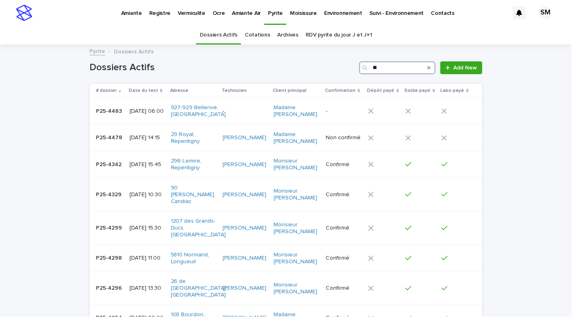
type input "*"
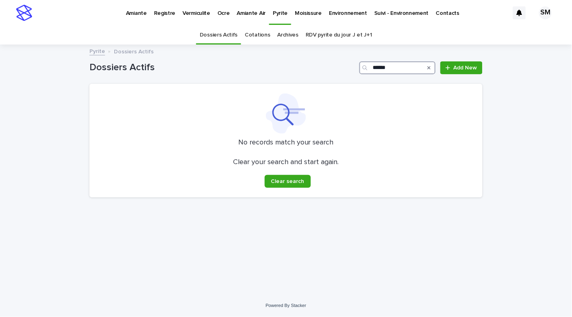
click at [389, 70] on input "******" at bounding box center [398, 67] width 76 height 13
type input "*"
type input "**********"
click at [287, 31] on link "Archives" at bounding box center [288, 35] width 21 height 19
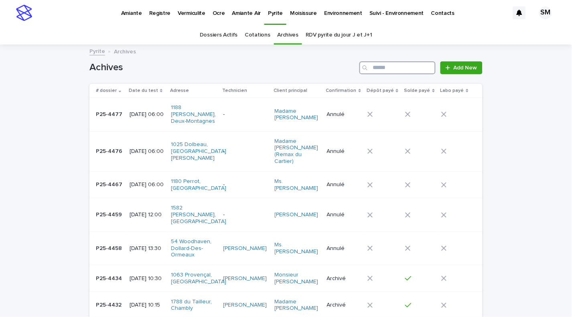
click at [392, 71] on input "Search" at bounding box center [398, 67] width 76 height 13
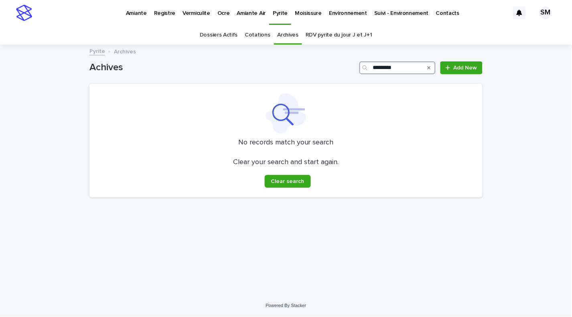
type input "*********"
click at [219, 34] on link "Dossiers Actifs" at bounding box center [219, 35] width 38 height 19
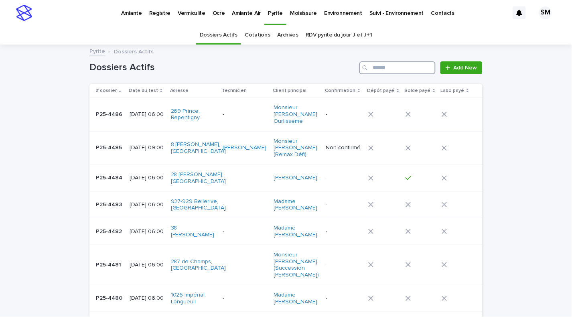
click at [404, 67] on input "Search" at bounding box center [398, 67] width 76 height 13
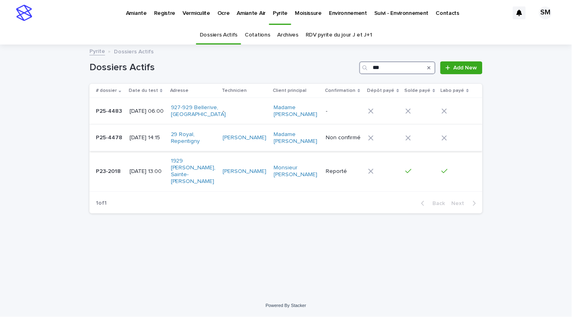
type input "**"
click at [112, 151] on td "P25-4478 P25-4478" at bounding box center [107, 137] width 37 height 27
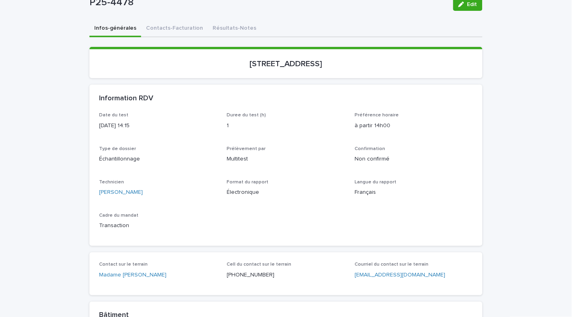
scroll to position [61, 0]
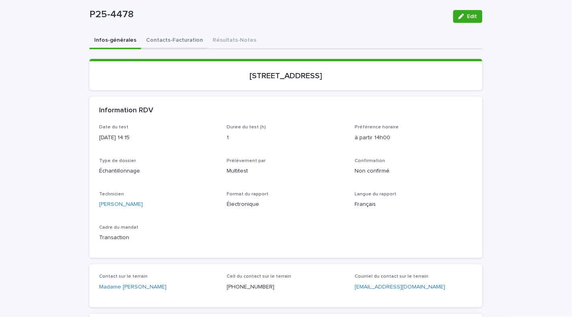
click at [171, 43] on button "Contacts-Facturation" at bounding box center [174, 41] width 67 height 17
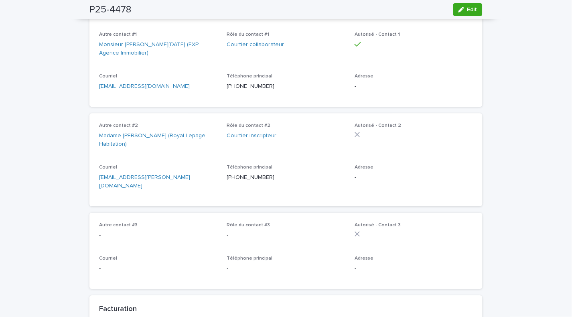
scroll to position [354, 0]
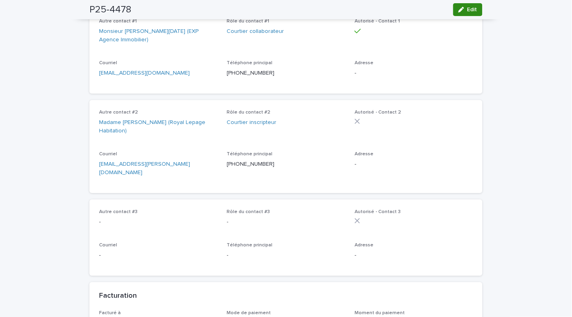
click at [467, 10] on span "Edit" at bounding box center [472, 10] width 10 height 6
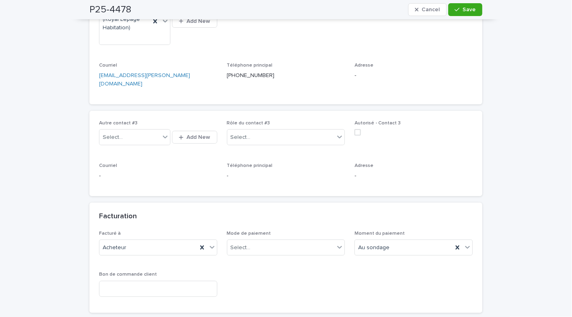
scroll to position [569, 0]
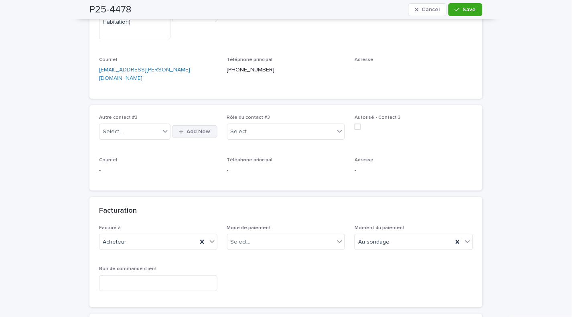
click at [196, 129] on span "Add New" at bounding box center [199, 132] width 24 height 6
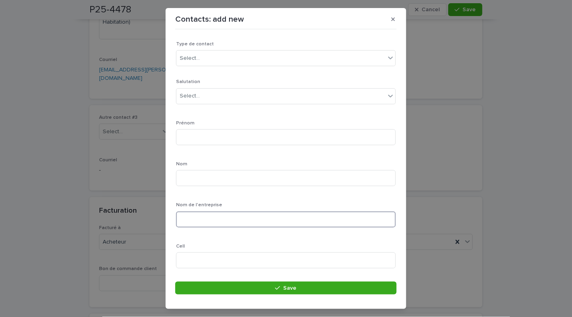
click at [189, 216] on input at bounding box center [286, 219] width 220 height 16
type input "**********"
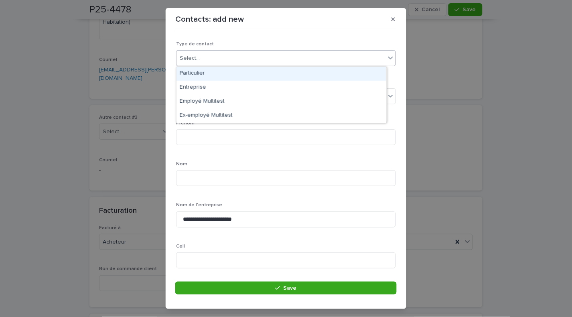
click at [205, 59] on div "Select..." at bounding box center [281, 58] width 209 height 13
click at [202, 70] on div "Particulier" at bounding box center [282, 74] width 210 height 14
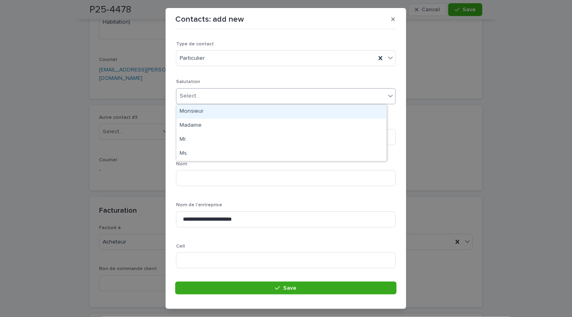
click at [188, 95] on div "Select..." at bounding box center [190, 96] width 20 height 8
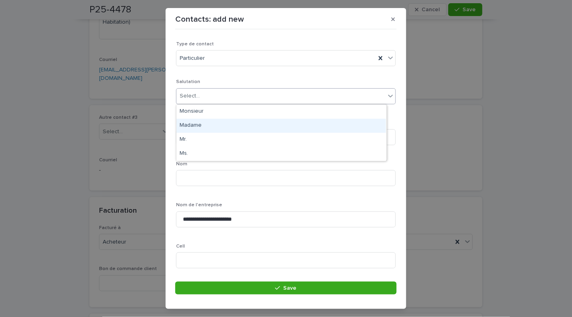
click at [189, 127] on div "Madame" at bounding box center [282, 126] width 210 height 14
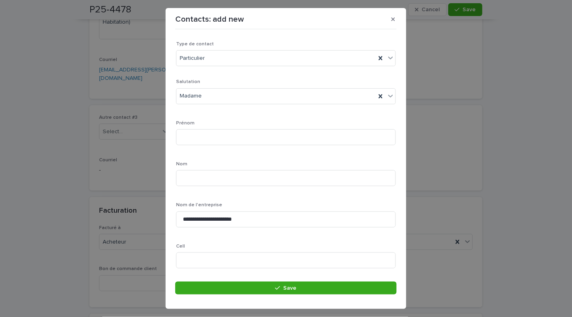
click at [204, 123] on p "Prénom" at bounding box center [286, 123] width 220 height 6
click at [190, 133] on input at bounding box center [286, 137] width 220 height 16
type input "*"
drag, startPoint x: 199, startPoint y: 140, endPoint x: 183, endPoint y: 140, distance: 16.5
click at [183, 140] on input at bounding box center [286, 137] width 220 height 16
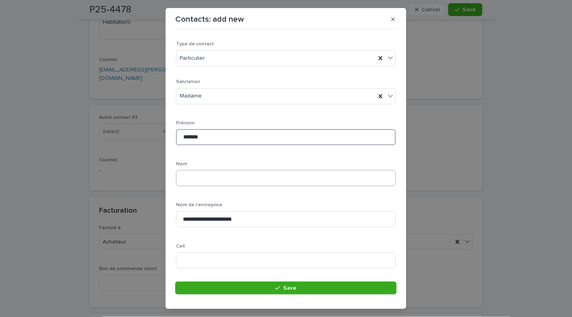
type input "*******"
click at [194, 177] on input at bounding box center [286, 178] width 220 height 16
type input "********"
click at [189, 257] on input at bounding box center [286, 260] width 220 height 16
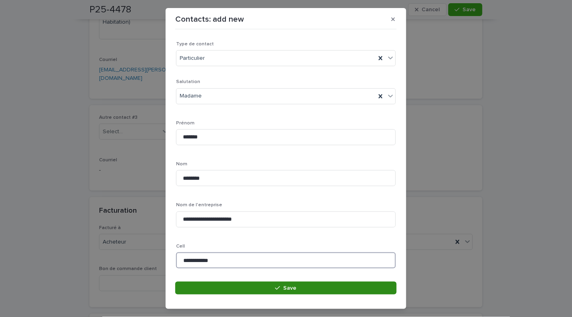
type input "**********"
click at [243, 286] on button "Save" at bounding box center [285, 288] width 221 height 13
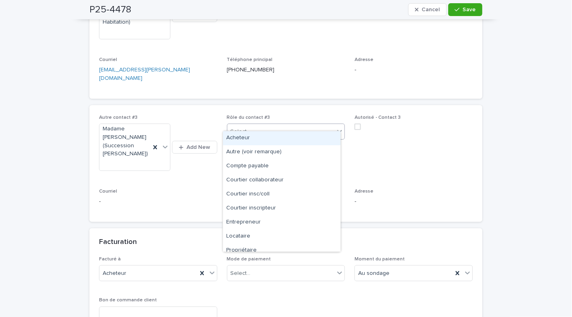
click at [329, 125] on div "Select..." at bounding box center [282, 131] width 108 height 13
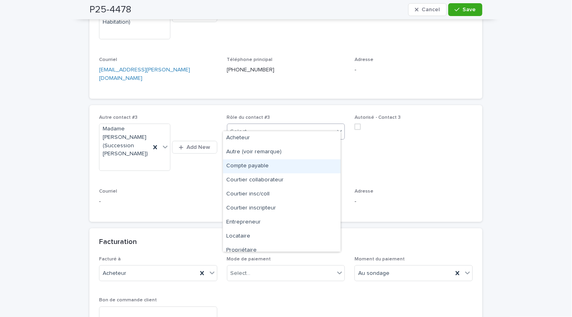
scroll to position [20, 0]
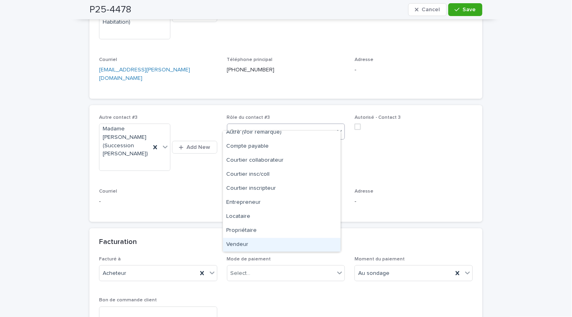
click at [255, 239] on div "Vendeur" at bounding box center [282, 245] width 118 height 14
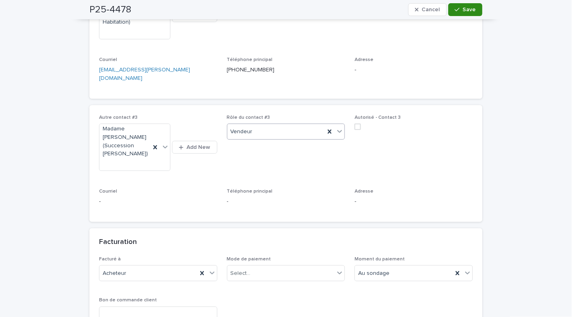
click at [463, 11] on span "Save" at bounding box center [469, 10] width 13 height 6
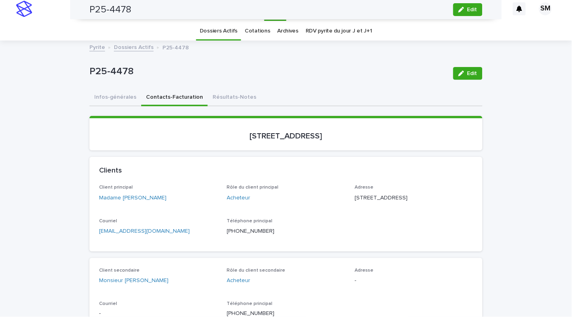
scroll to position [0, 0]
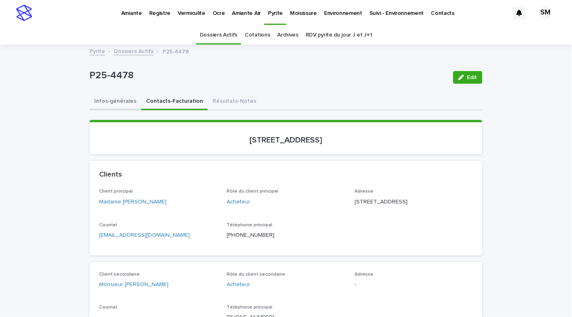
click at [107, 97] on button "Infos-générales" at bounding box center [115, 101] width 52 height 17
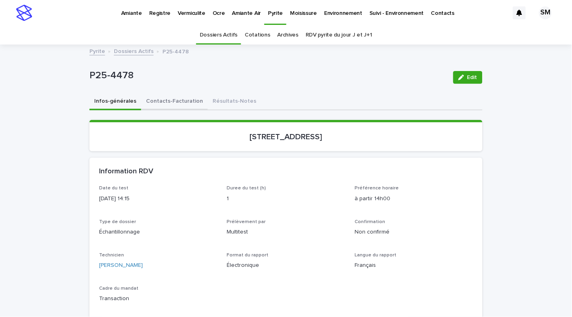
click at [152, 102] on button "Contacts-Facturation" at bounding box center [174, 101] width 67 height 17
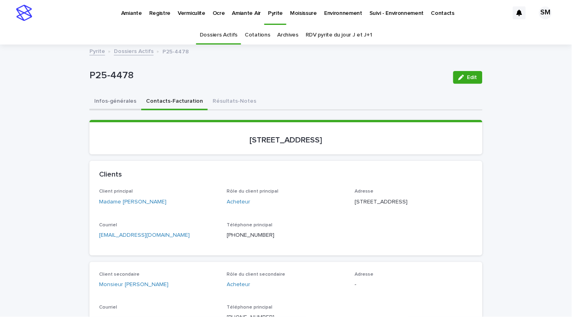
click at [114, 97] on button "Infos-générales" at bounding box center [115, 101] width 52 height 17
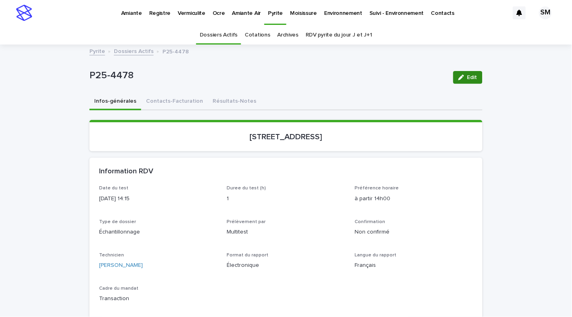
click at [463, 77] on div "button" at bounding box center [463, 78] width 9 height 6
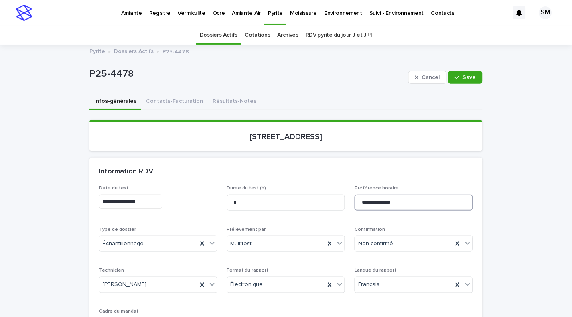
click at [414, 201] on input "**********" at bounding box center [414, 203] width 118 height 16
type input "**********"
click at [457, 79] on div "button" at bounding box center [459, 78] width 8 height 6
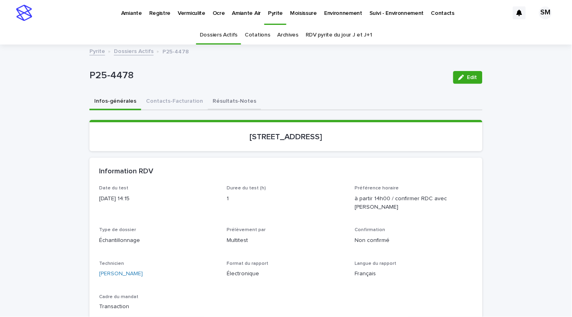
click at [214, 102] on button "Résultats-Notes" at bounding box center [234, 101] width 53 height 17
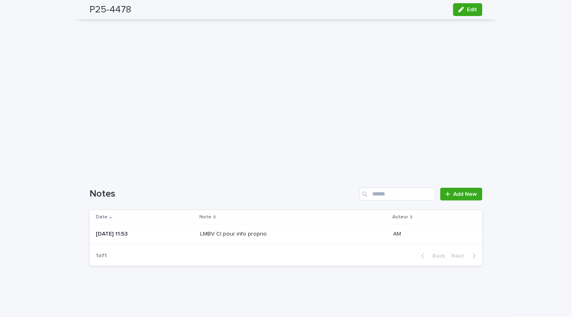
scroll to position [617, 0]
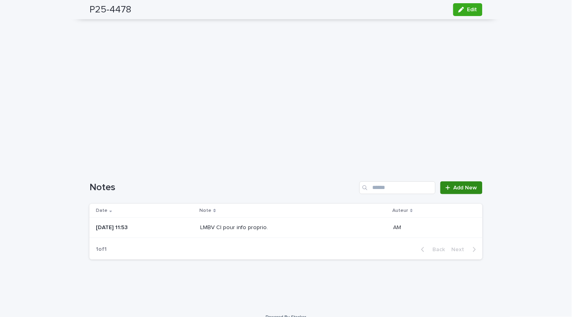
click at [454, 185] on span "Add New" at bounding box center [466, 188] width 24 height 6
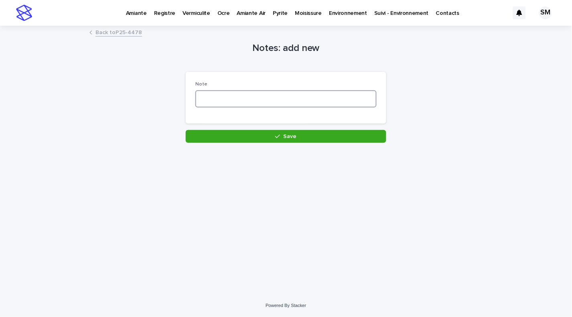
click at [249, 103] on textarea at bounding box center [285, 98] width 181 height 17
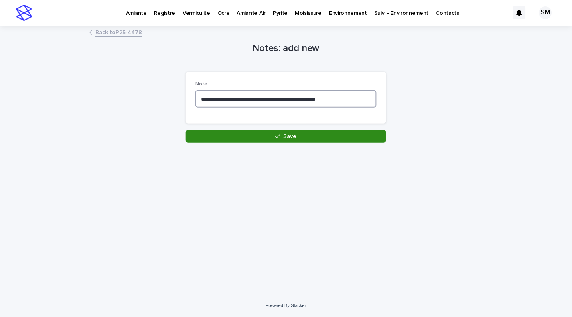
type textarea "**********"
click at [287, 140] on button "Save" at bounding box center [286, 136] width 201 height 13
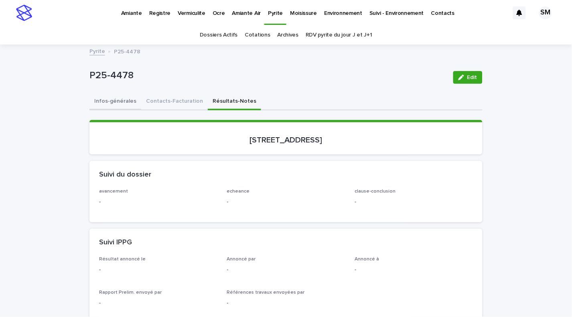
click at [104, 100] on button "Infos-générales" at bounding box center [115, 101] width 52 height 17
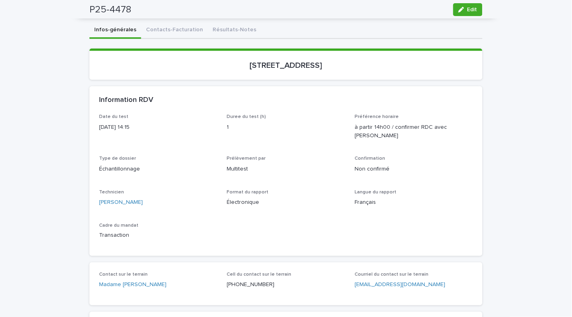
scroll to position [67, 0]
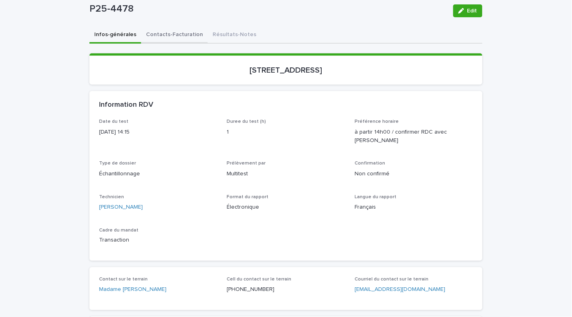
click at [174, 40] on button "Contacts-Facturation" at bounding box center [174, 35] width 67 height 17
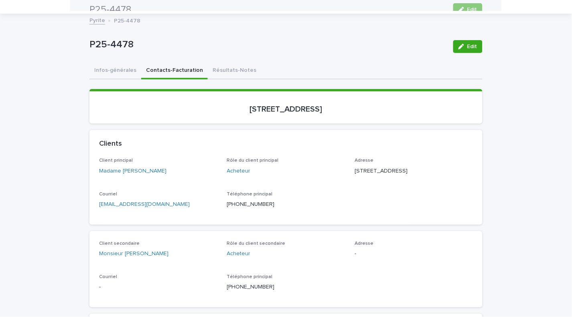
scroll to position [28, 0]
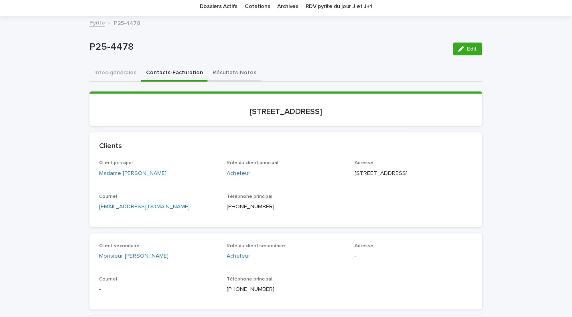
click at [209, 69] on button "Résultats-Notes" at bounding box center [234, 73] width 53 height 17
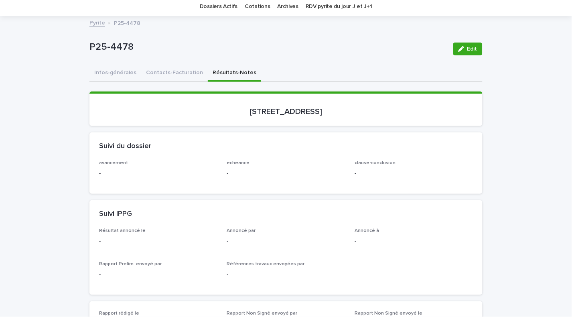
click at [161, 70] on button "Contacts-Facturation" at bounding box center [174, 73] width 67 height 17
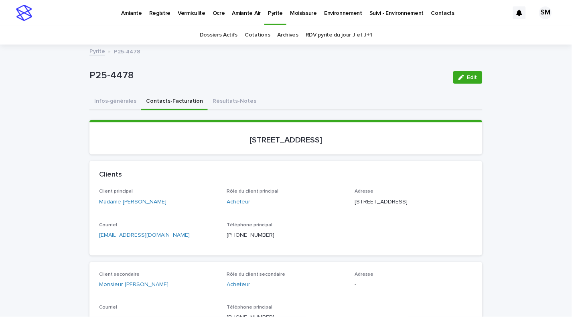
click at [268, 13] on p "Pyrite" at bounding box center [275, 8] width 15 height 17
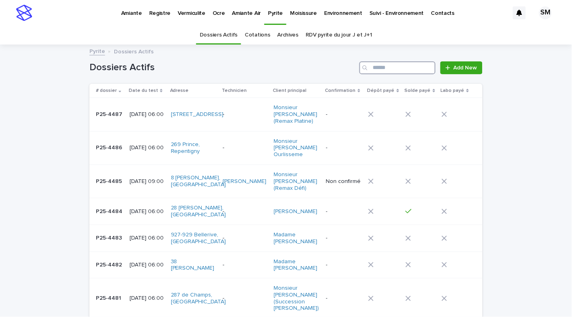
click at [391, 61] on input "Search" at bounding box center [398, 67] width 76 height 13
click at [386, 66] on input "****" at bounding box center [398, 67] width 76 height 13
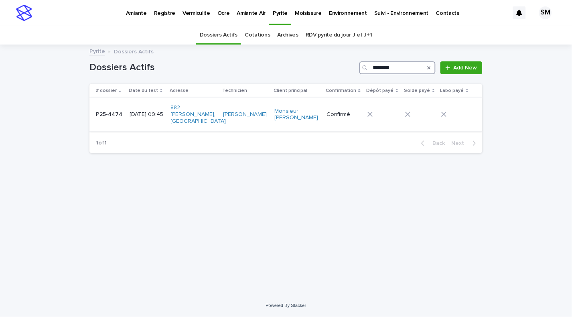
type input "********"
click at [108, 119] on td "P25-4474 P25-4474" at bounding box center [107, 114] width 37 height 33
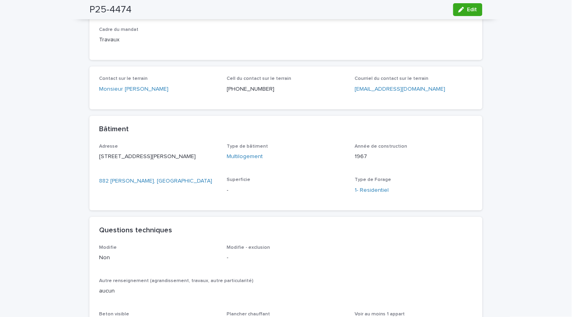
scroll to position [264, 0]
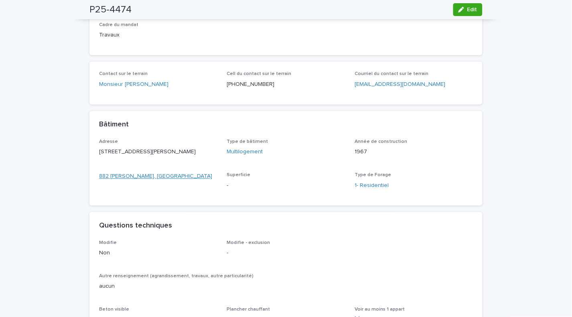
click at [116, 181] on link "882 [PERSON_NAME], [GEOGRAPHIC_DATA]" at bounding box center [155, 177] width 113 height 8
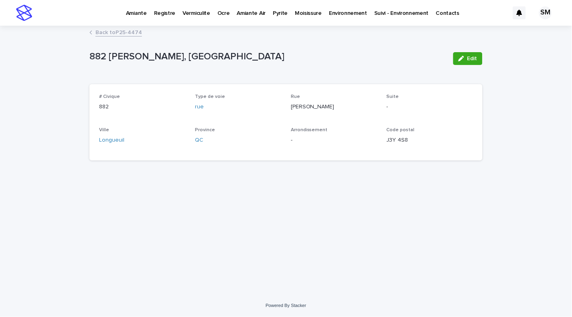
click at [105, 29] on link "Back to P25-4474" at bounding box center [118, 31] width 47 height 9
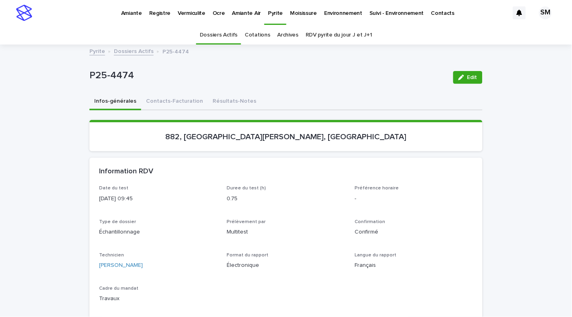
scroll to position [26, 0]
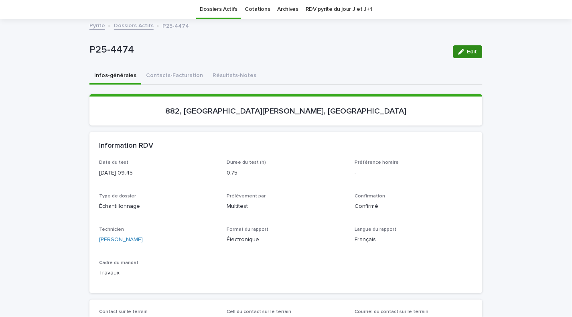
click at [468, 50] on span "Edit" at bounding box center [472, 52] width 10 height 6
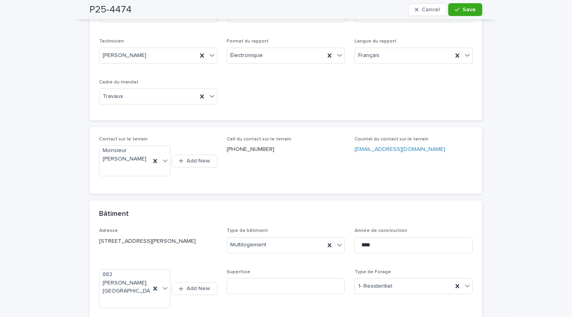
scroll to position [259, 0]
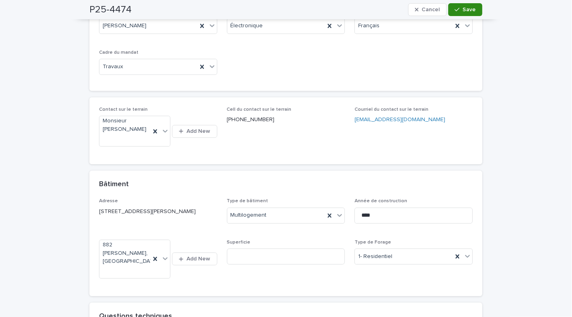
click at [456, 7] on icon "button" at bounding box center [457, 10] width 5 height 6
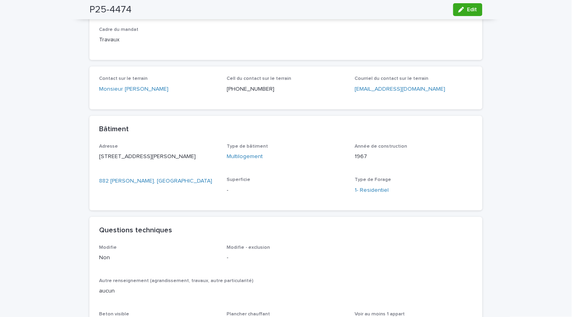
scroll to position [202, 0]
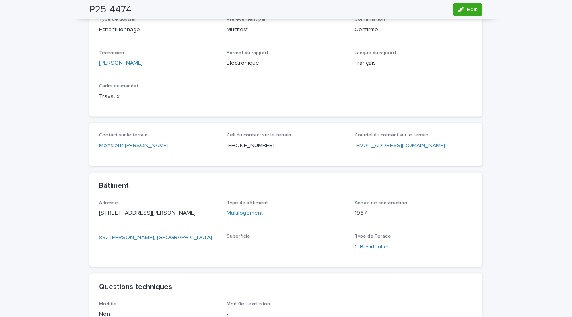
click at [124, 242] on link "882 [PERSON_NAME], [GEOGRAPHIC_DATA]" at bounding box center [155, 238] width 113 height 8
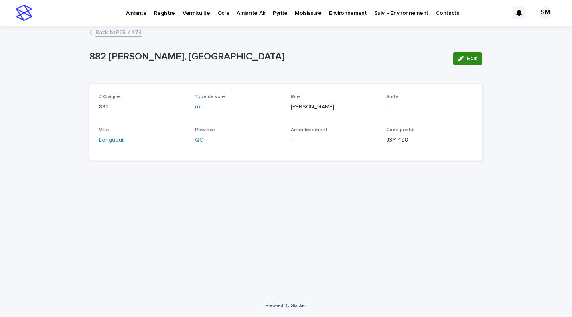
click at [467, 58] on div "button" at bounding box center [463, 59] width 9 height 6
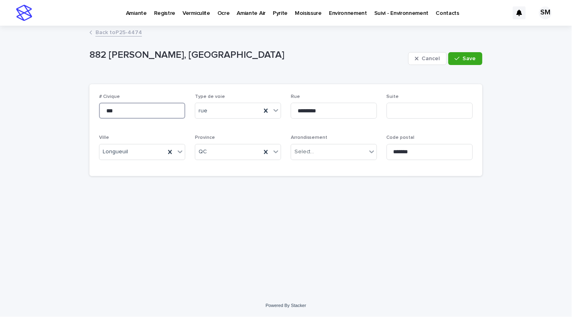
click at [104, 110] on input "***" at bounding box center [142, 111] width 86 height 16
type input "*********"
click at [471, 58] on span "Save" at bounding box center [469, 59] width 13 height 6
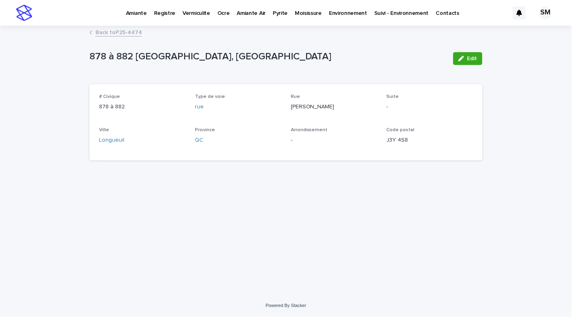
click at [121, 35] on link "Back to P25-4474" at bounding box center [118, 31] width 47 height 9
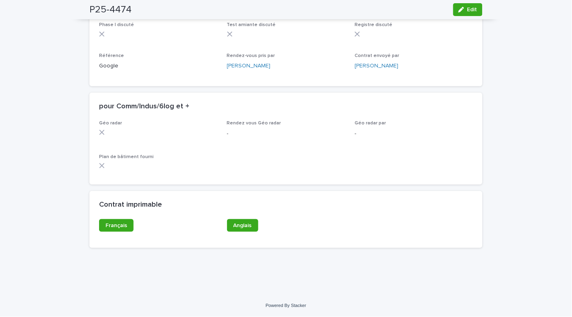
scroll to position [657, 0]
click at [116, 224] on span "Français" at bounding box center [117, 226] width 22 height 6
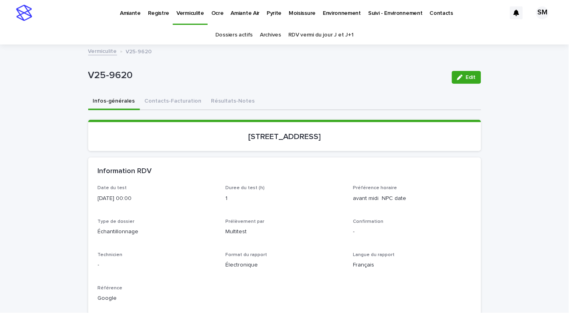
click at [271, 14] on p "Pyrite" at bounding box center [274, 8] width 15 height 17
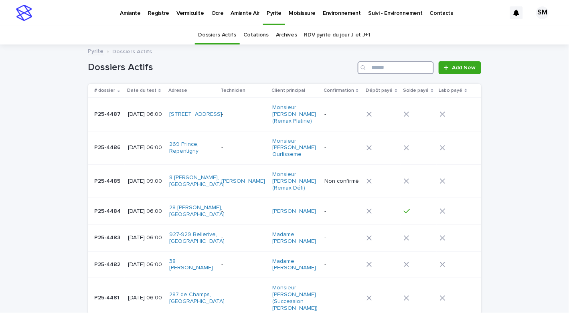
click at [377, 65] on input "Search" at bounding box center [396, 67] width 76 height 13
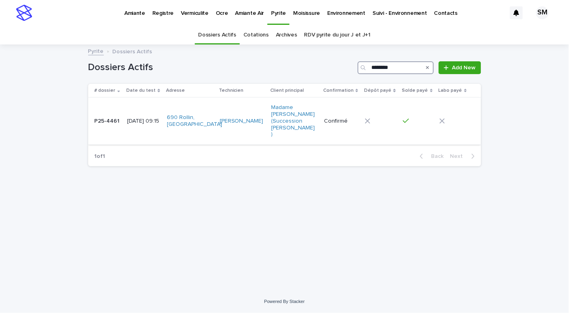
type input "********"
click at [95, 130] on td "P25-4461 P25-4461" at bounding box center [106, 121] width 36 height 47
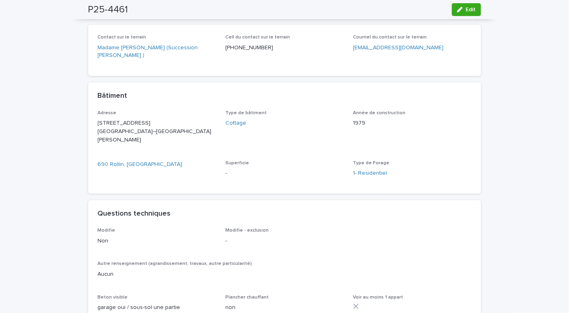
scroll to position [307, 0]
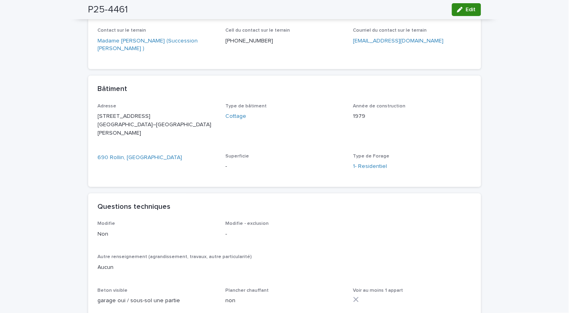
click at [459, 10] on div "button" at bounding box center [461, 10] width 9 height 6
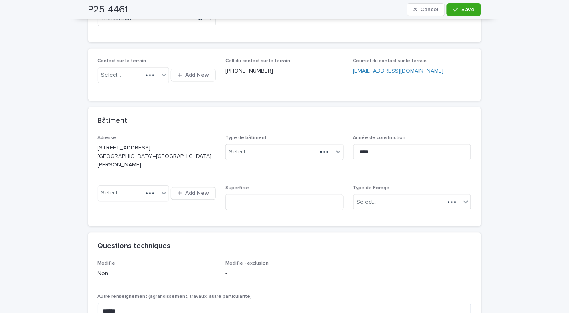
scroll to position [348, 0]
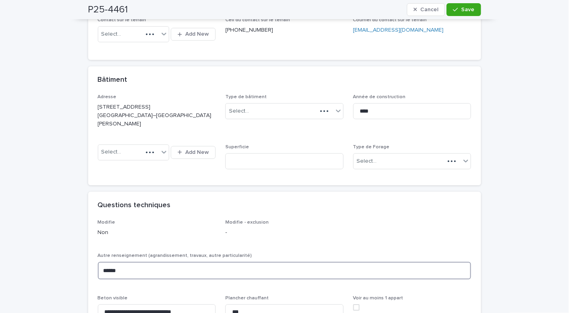
drag, startPoint x: 129, startPoint y: 270, endPoint x: 52, endPoint y: 264, distance: 77.3
click at [52, 264] on div "**********" at bounding box center [284, 199] width 569 height 1005
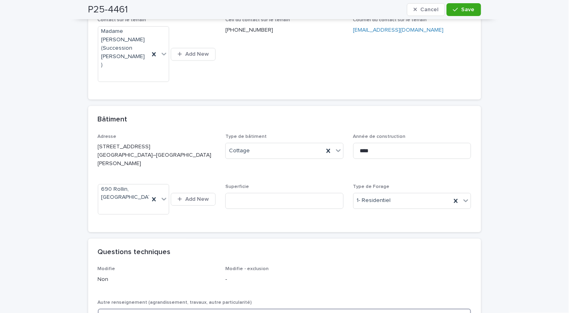
scroll to position [368, 0]
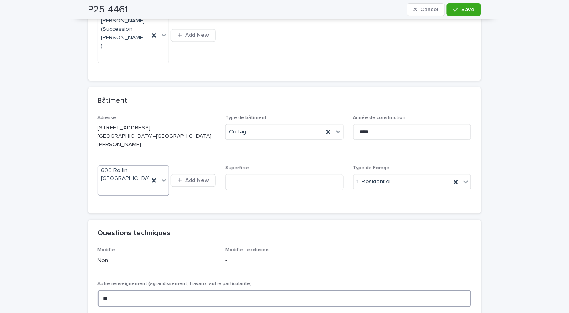
type textarea "*"
type textarea "**********"
click at [453, 11] on icon "button" at bounding box center [455, 10] width 5 height 6
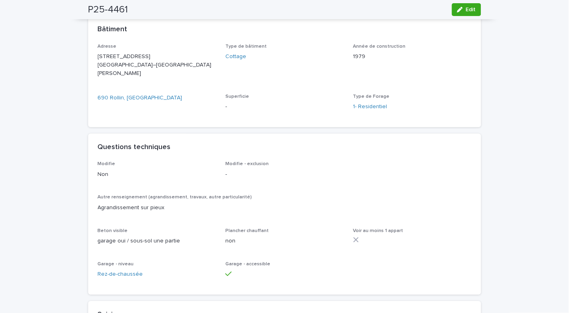
scroll to position [307, 0]
